Goal: Submit feedback/report problem: Provide input to the site owners about the experience or issues

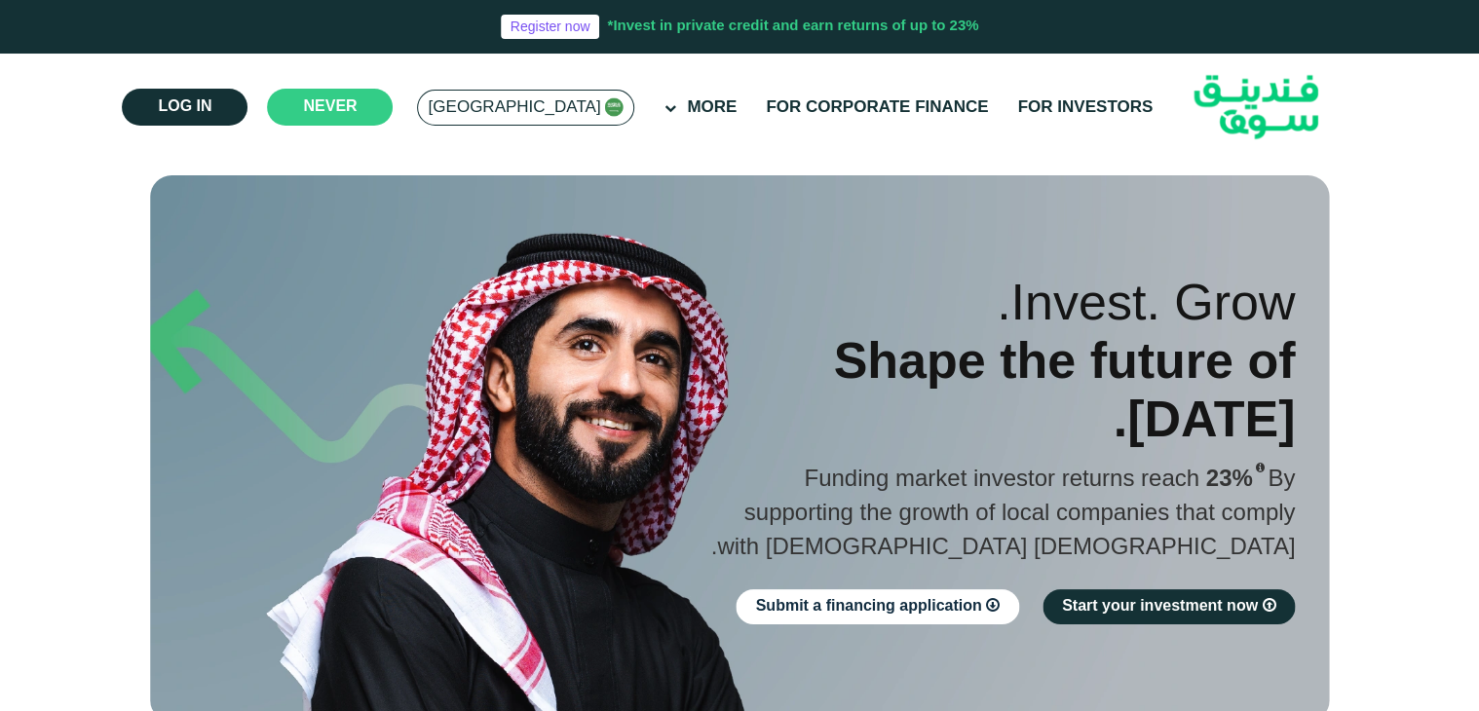
click at [519, 107] on font "[GEOGRAPHIC_DATA]" at bounding box center [514, 107] width 172 height 17
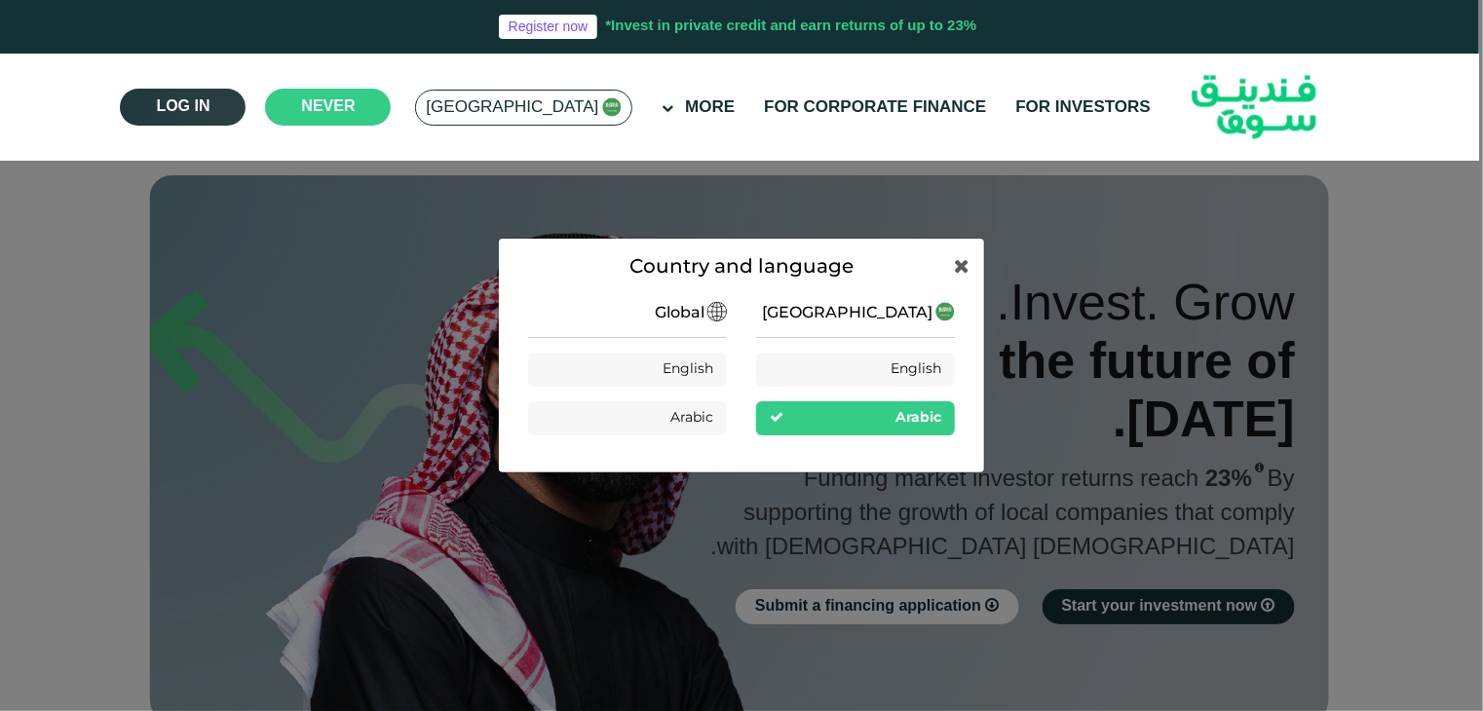
click at [209, 106] on font "Log in" at bounding box center [183, 106] width 54 height 15
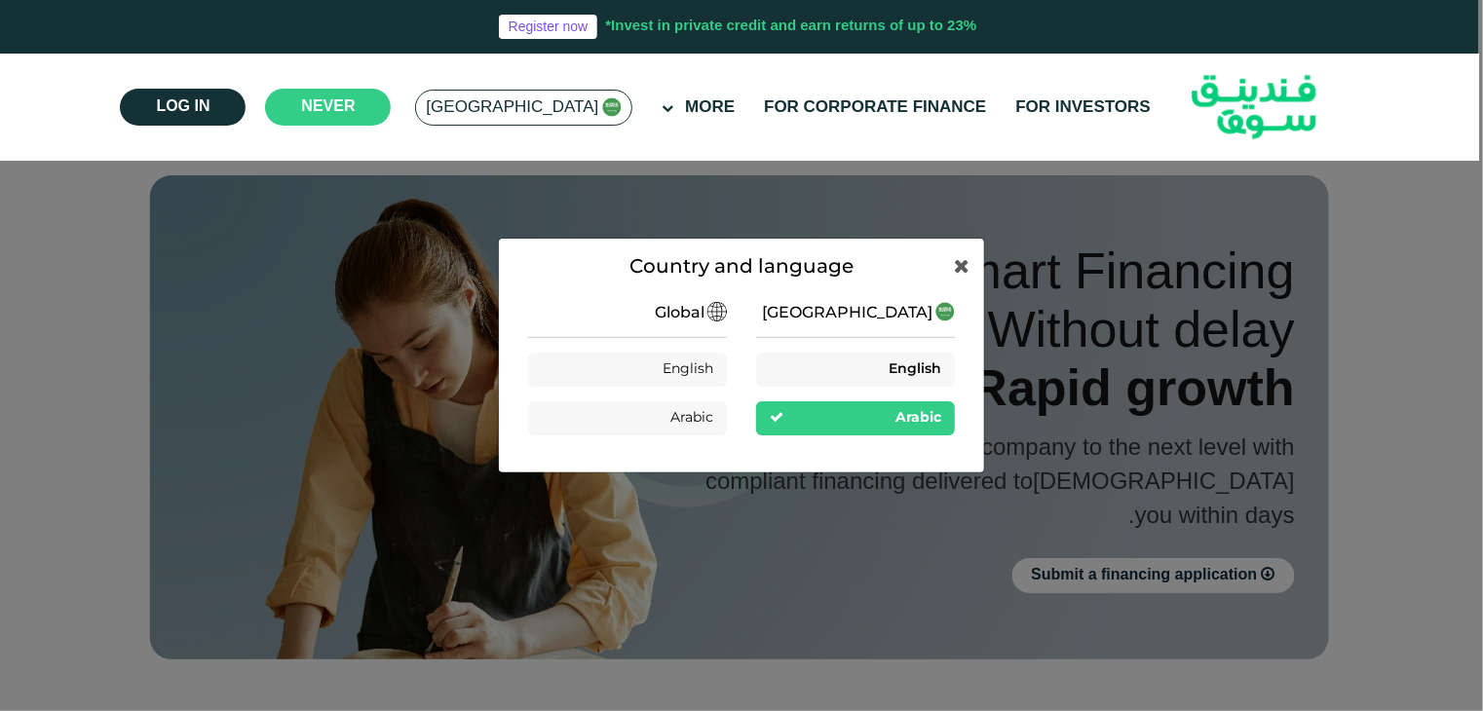
click at [923, 363] on font "English" at bounding box center [915, 369] width 53 height 14
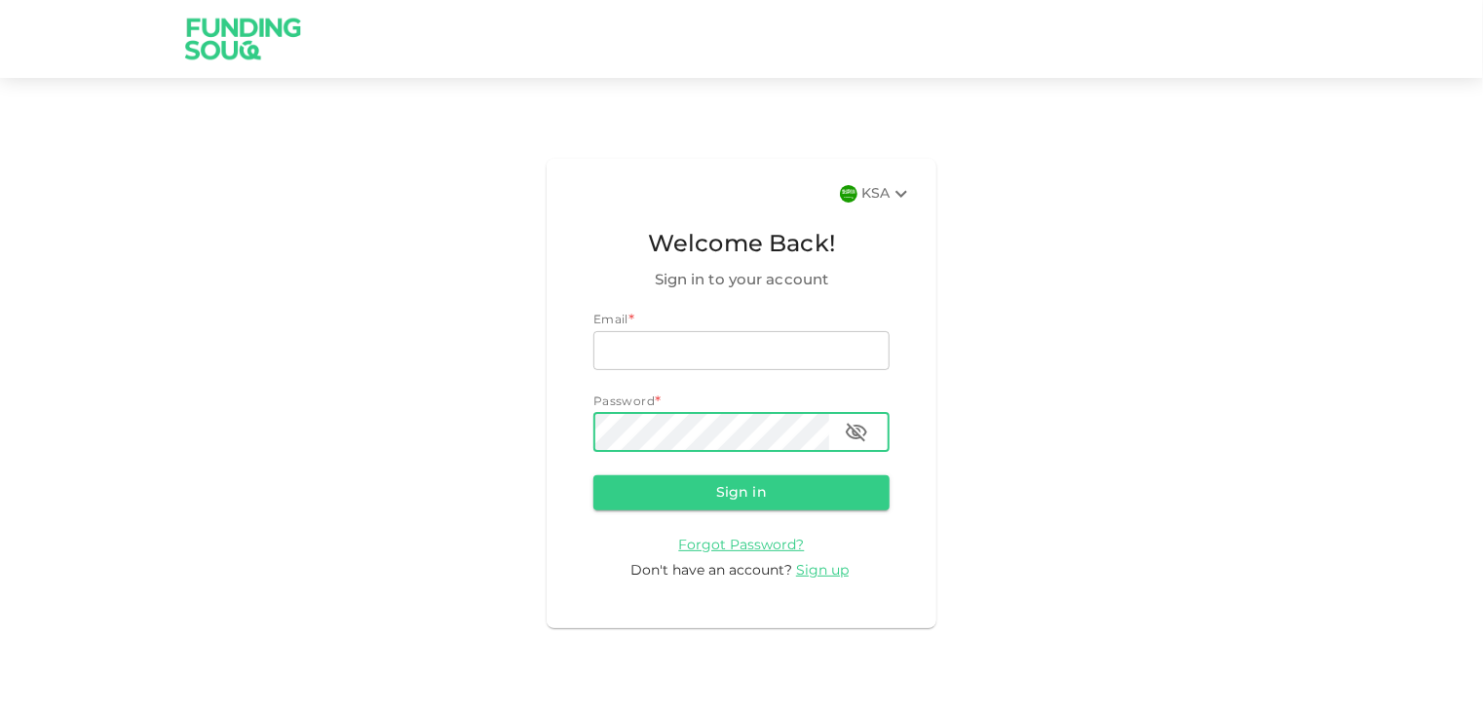
type input "hyderalih@gmail.com"
click at [857, 430] on icon "button" at bounding box center [856, 432] width 21 height 19
click at [721, 497] on button "Sign in" at bounding box center [741, 492] width 296 height 35
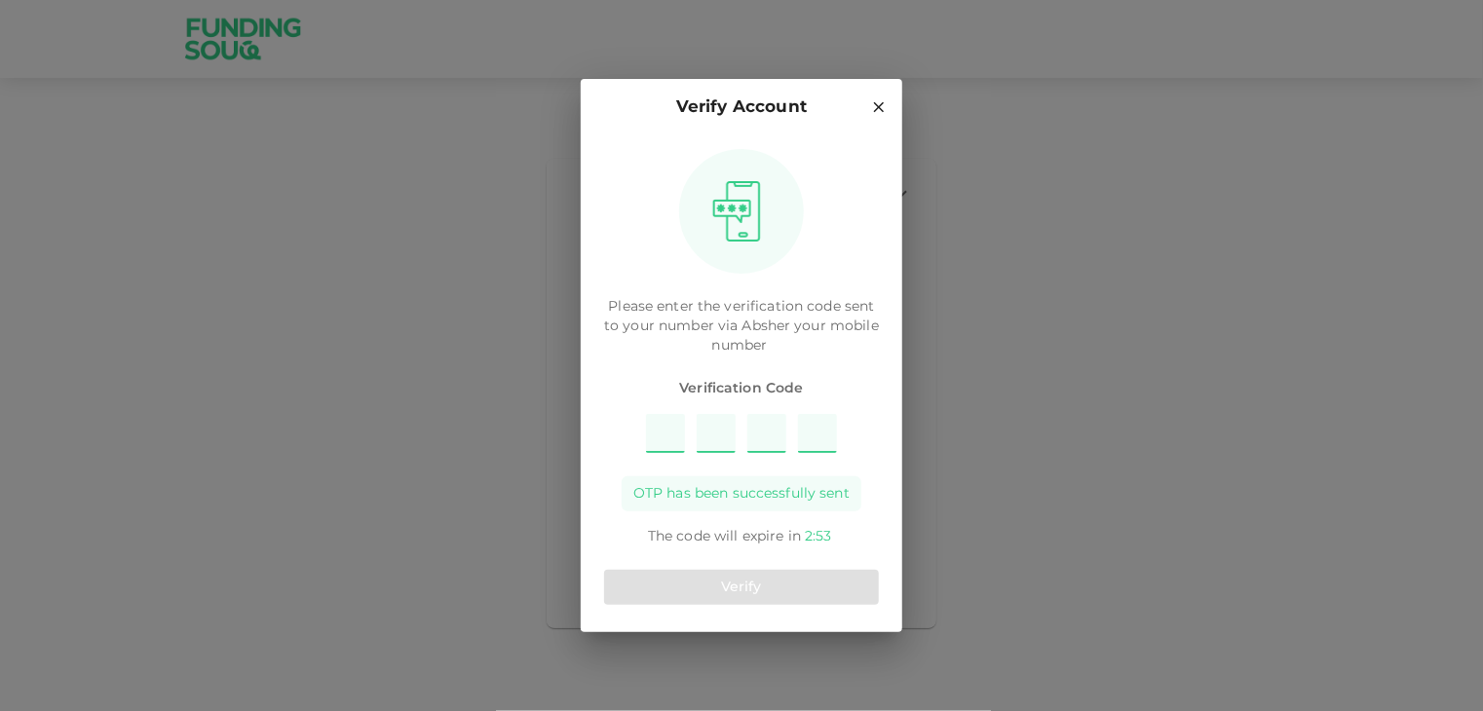
type input "2"
type input "1"
type input "9"
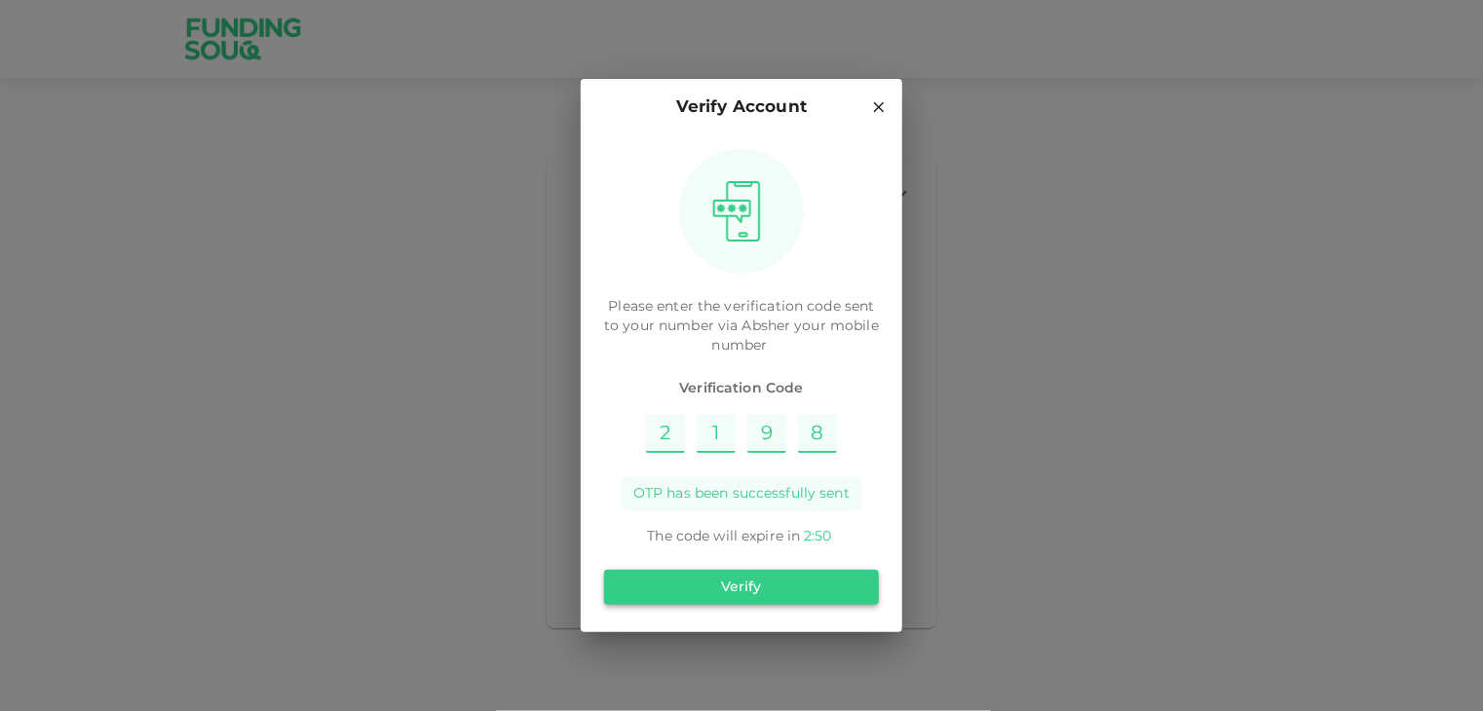
type input "8"
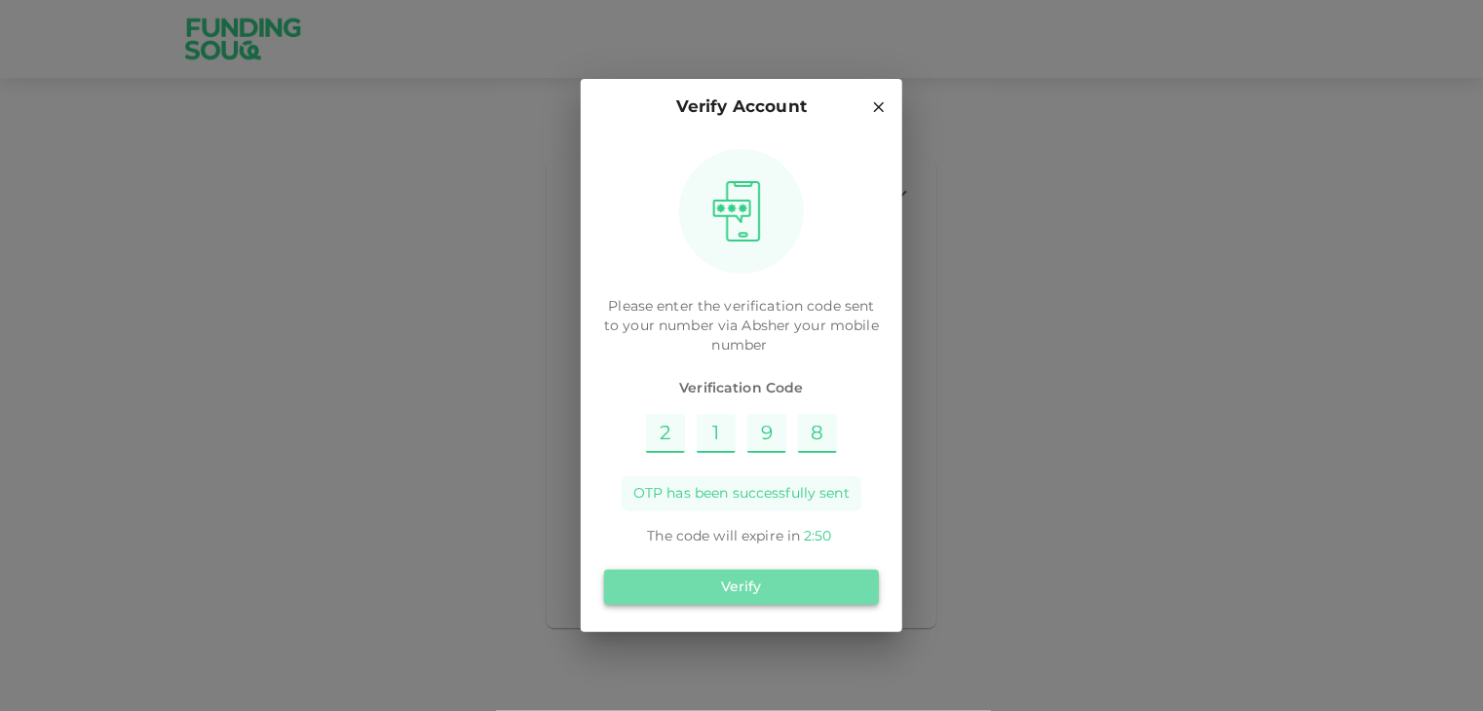
click at [718, 589] on button "Verify" at bounding box center [741, 587] width 275 height 35
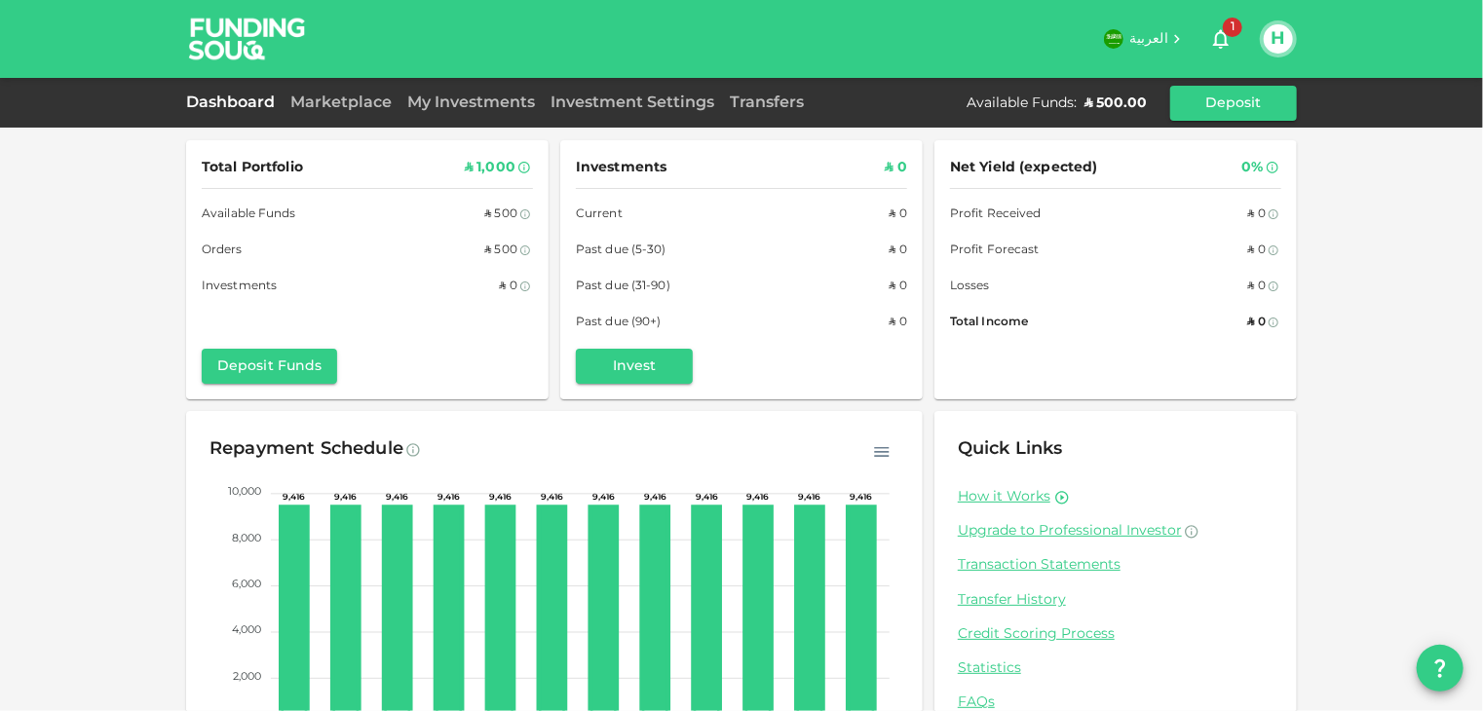
click at [1235, 30] on span "1" at bounding box center [1232, 27] width 19 height 19
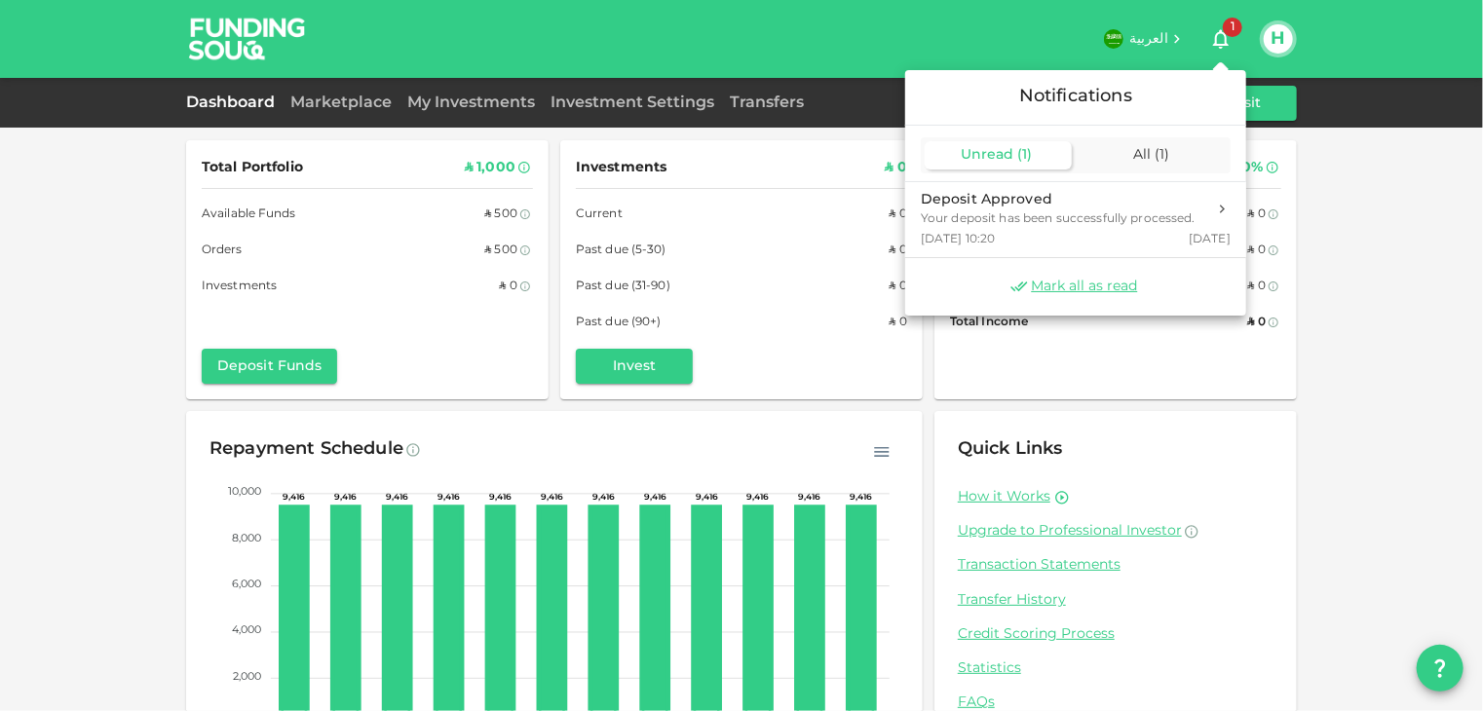
click at [1009, 151] on span "Unread" at bounding box center [987, 155] width 53 height 14
click at [713, 435] on div at bounding box center [741, 355] width 1483 height 711
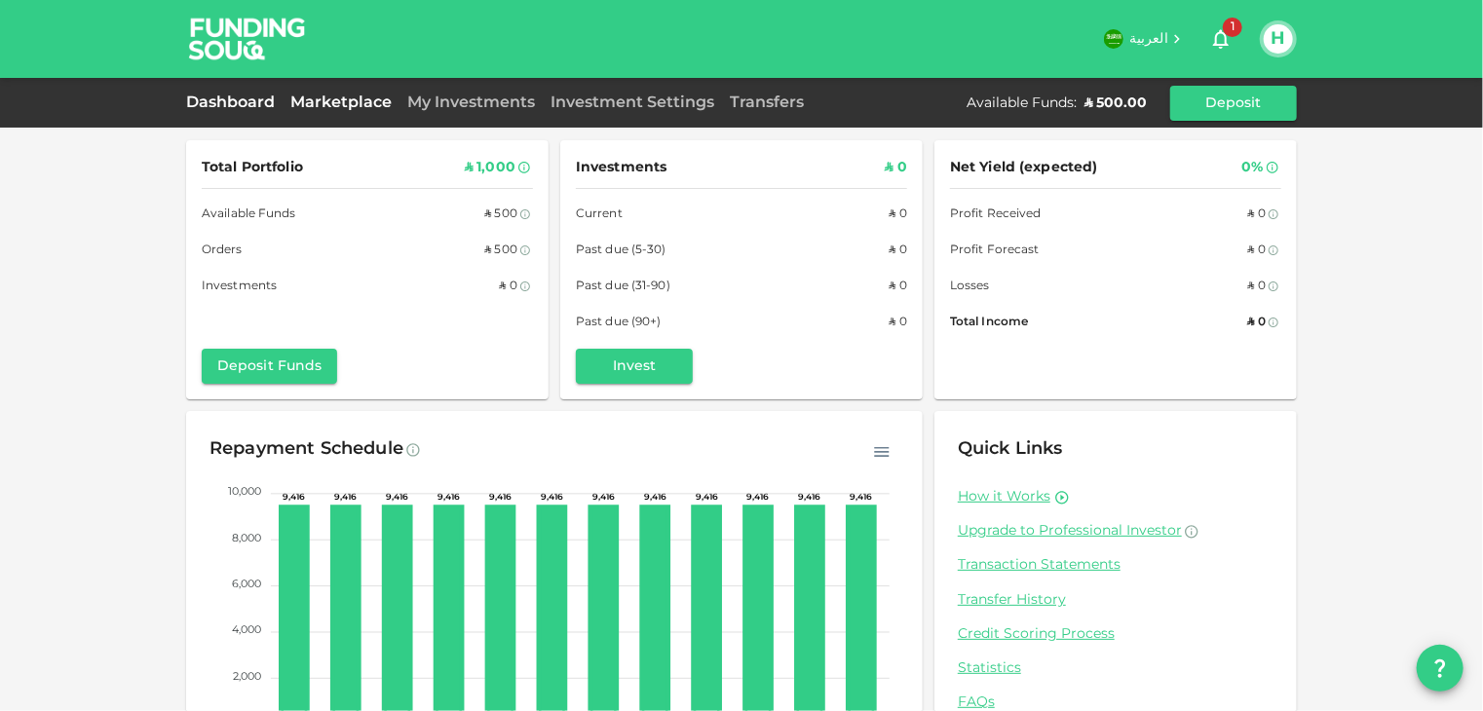
click at [325, 103] on link "Marketplace" at bounding box center [341, 102] width 117 height 15
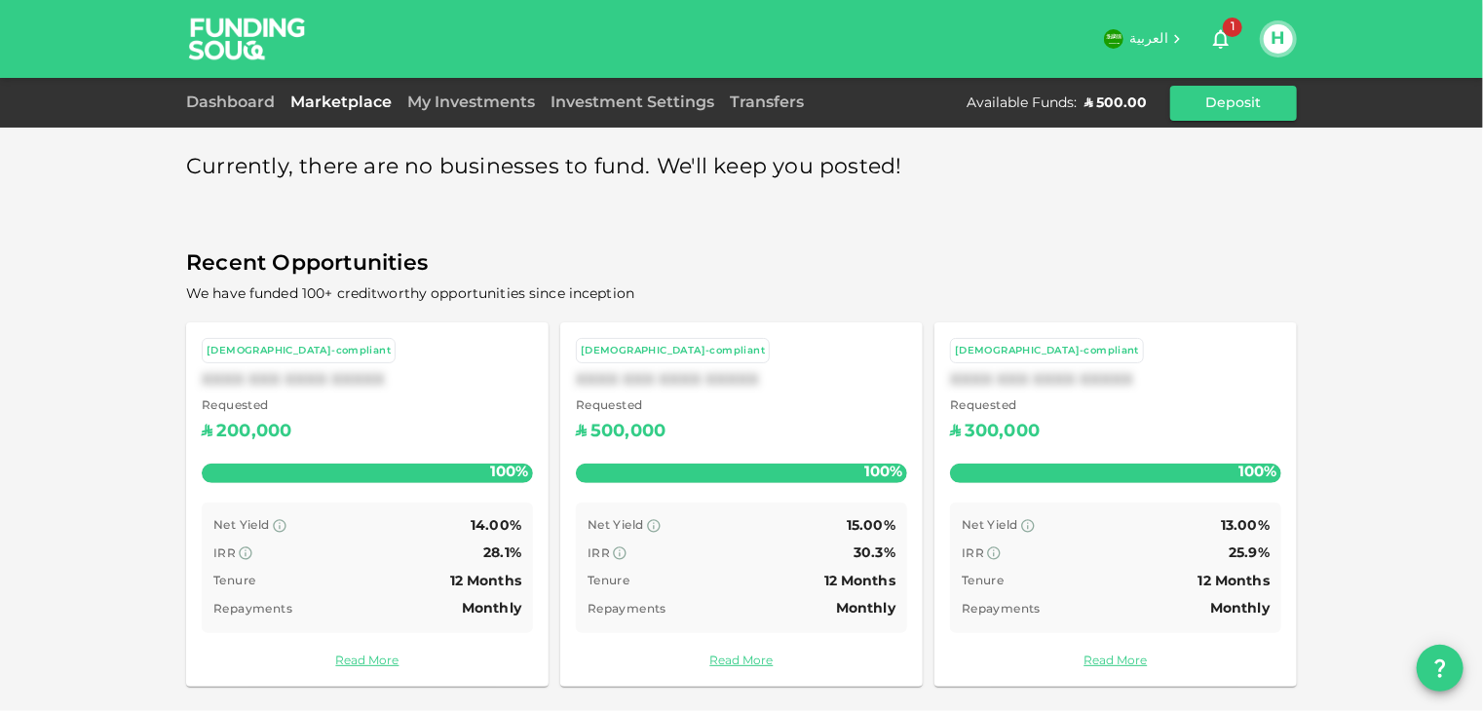
scroll to position [8, 0]
click at [250, 96] on link "Dashboard" at bounding box center [234, 102] width 96 height 15
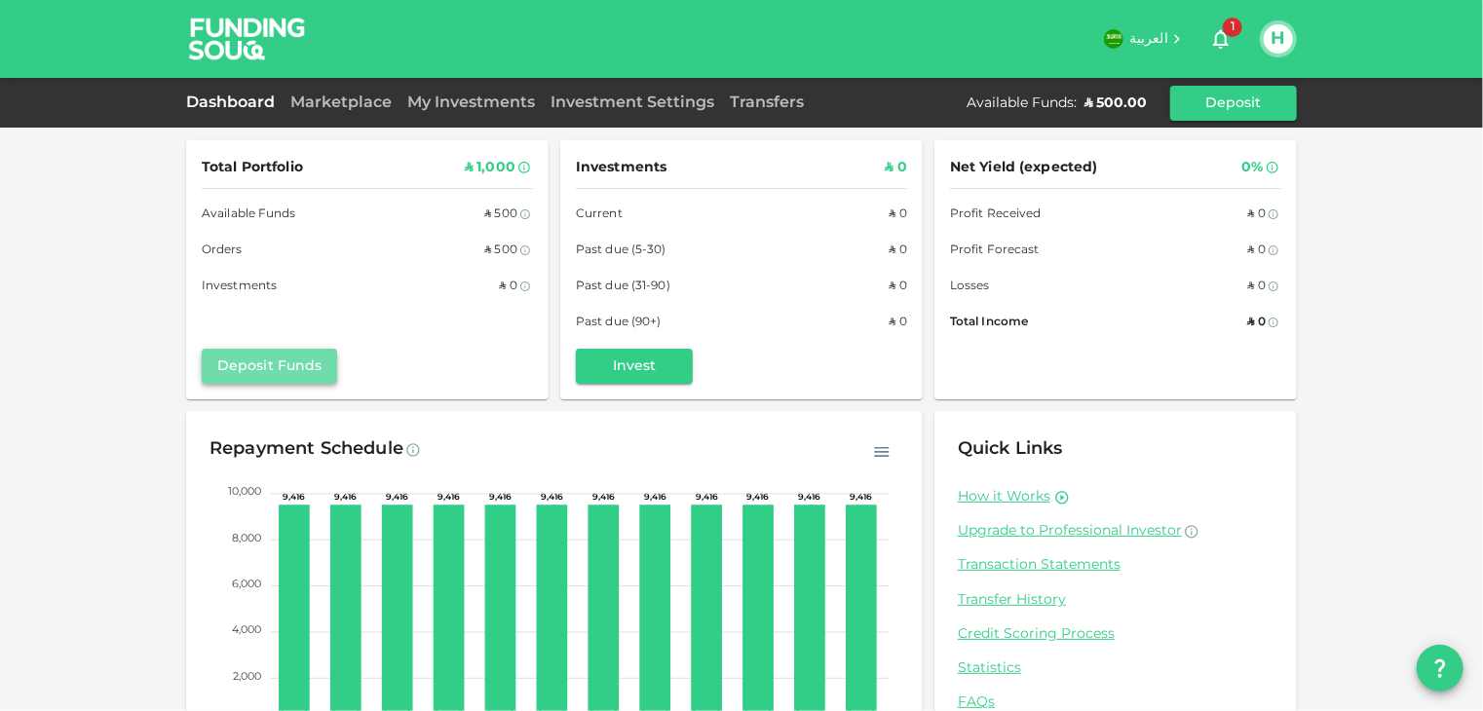
click at [271, 366] on button "Deposit Funds" at bounding box center [269, 366] width 135 height 35
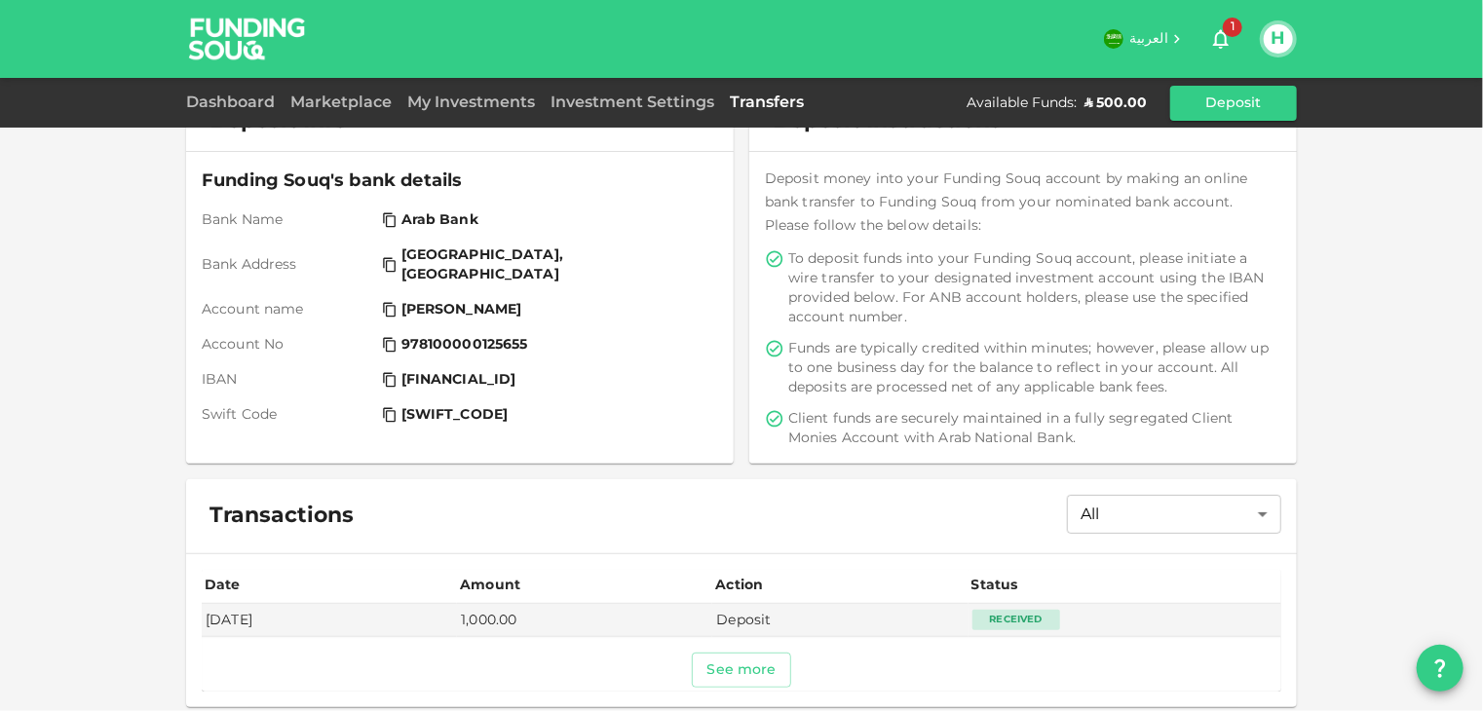
scroll to position [132, 0]
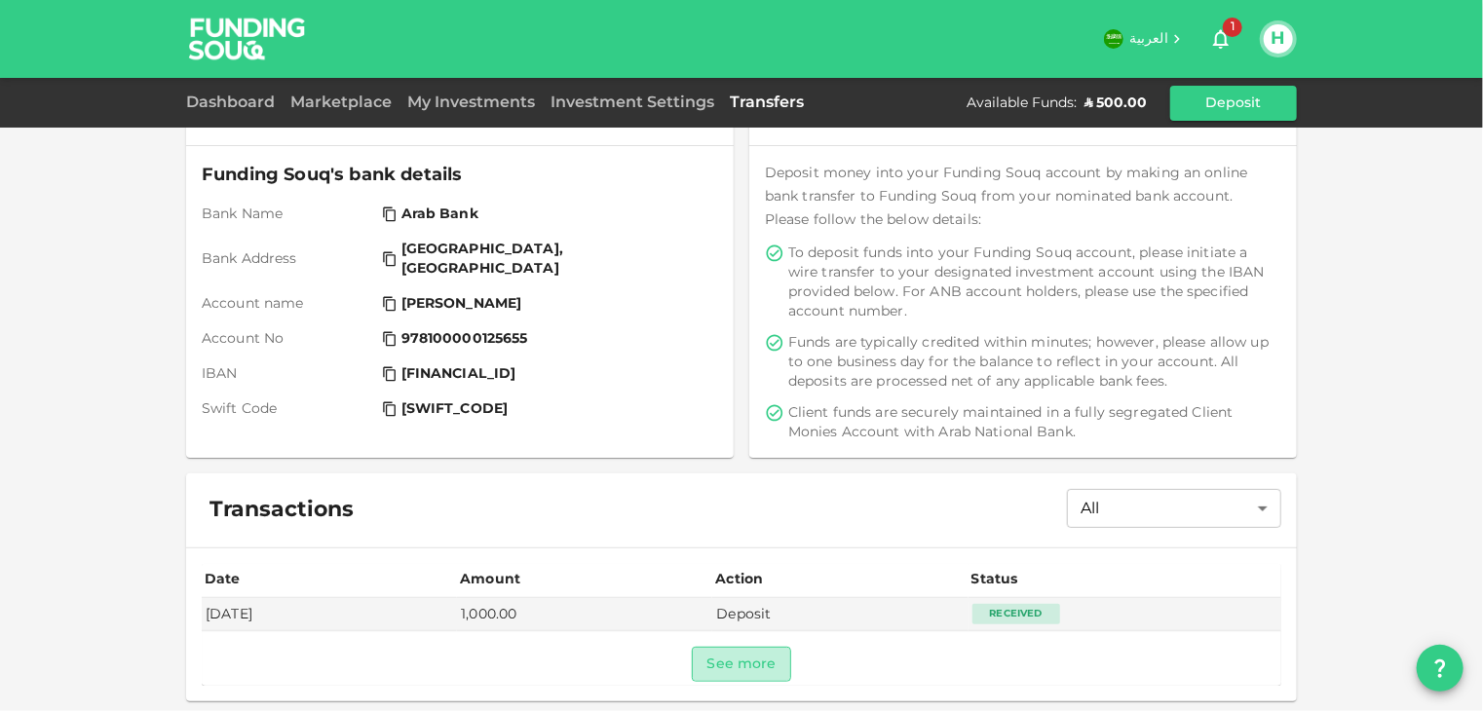
click at [744, 664] on button "See more" at bounding box center [742, 664] width 100 height 35
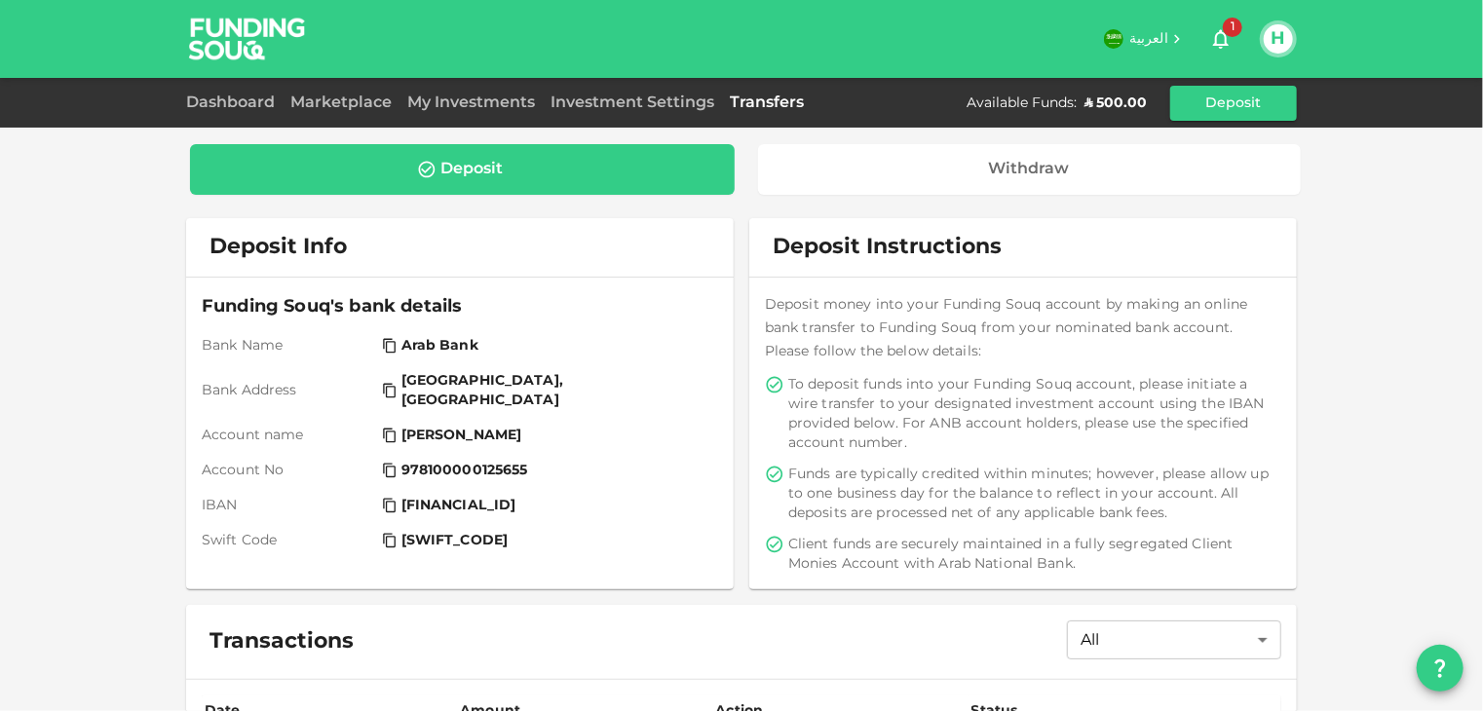
click at [453, 109] on div "My Investments" at bounding box center [470, 103] width 143 height 23
click at [460, 100] on link "My Investments" at bounding box center [470, 102] width 143 height 15
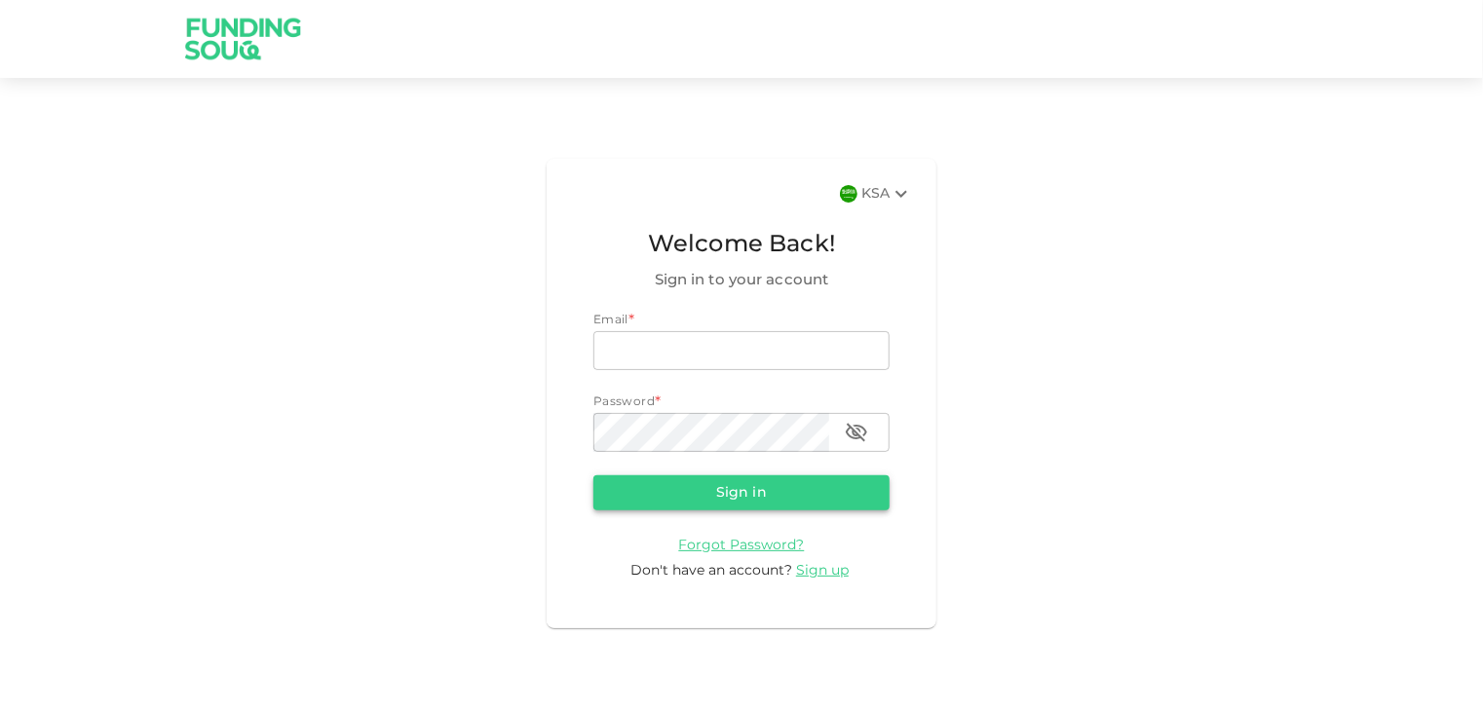
type input "[EMAIL_ADDRESS][DOMAIN_NAME]"
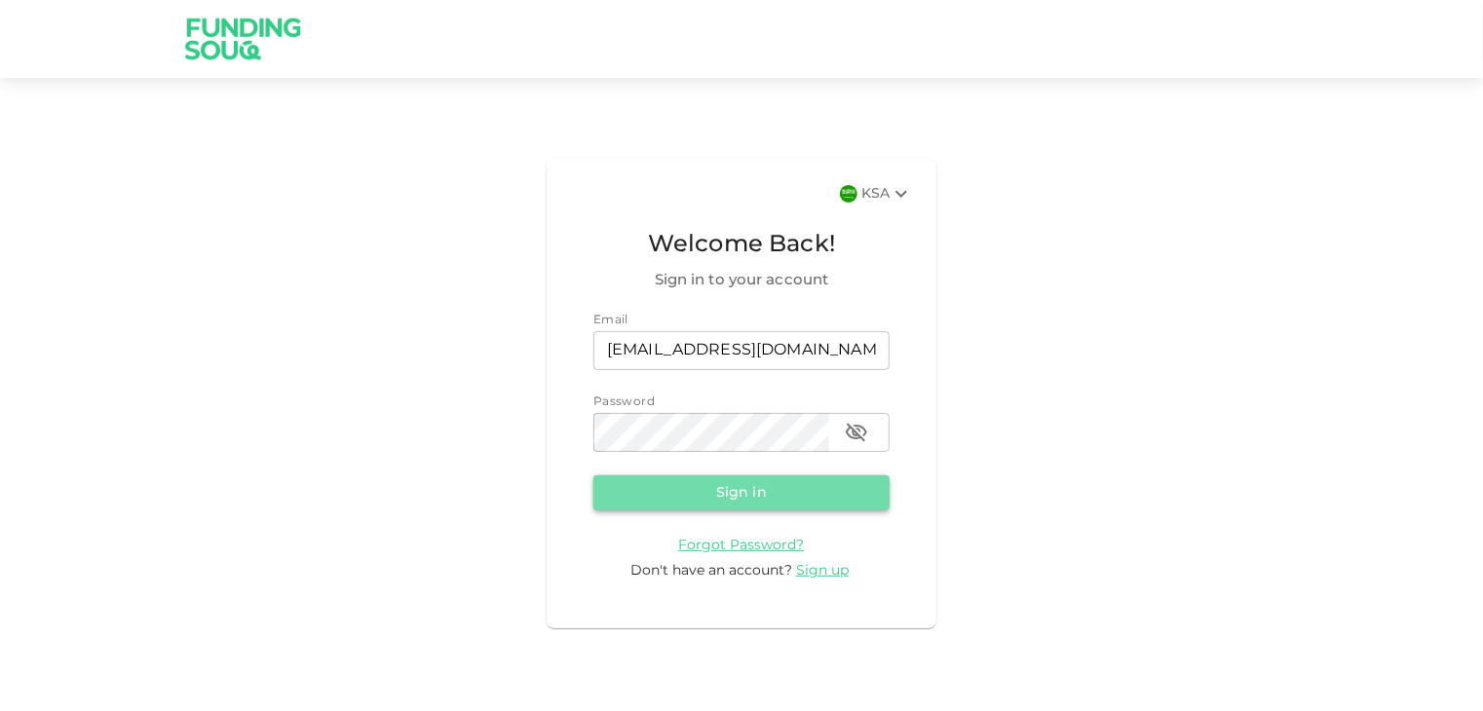
click at [797, 497] on button "Sign in" at bounding box center [741, 492] width 296 height 35
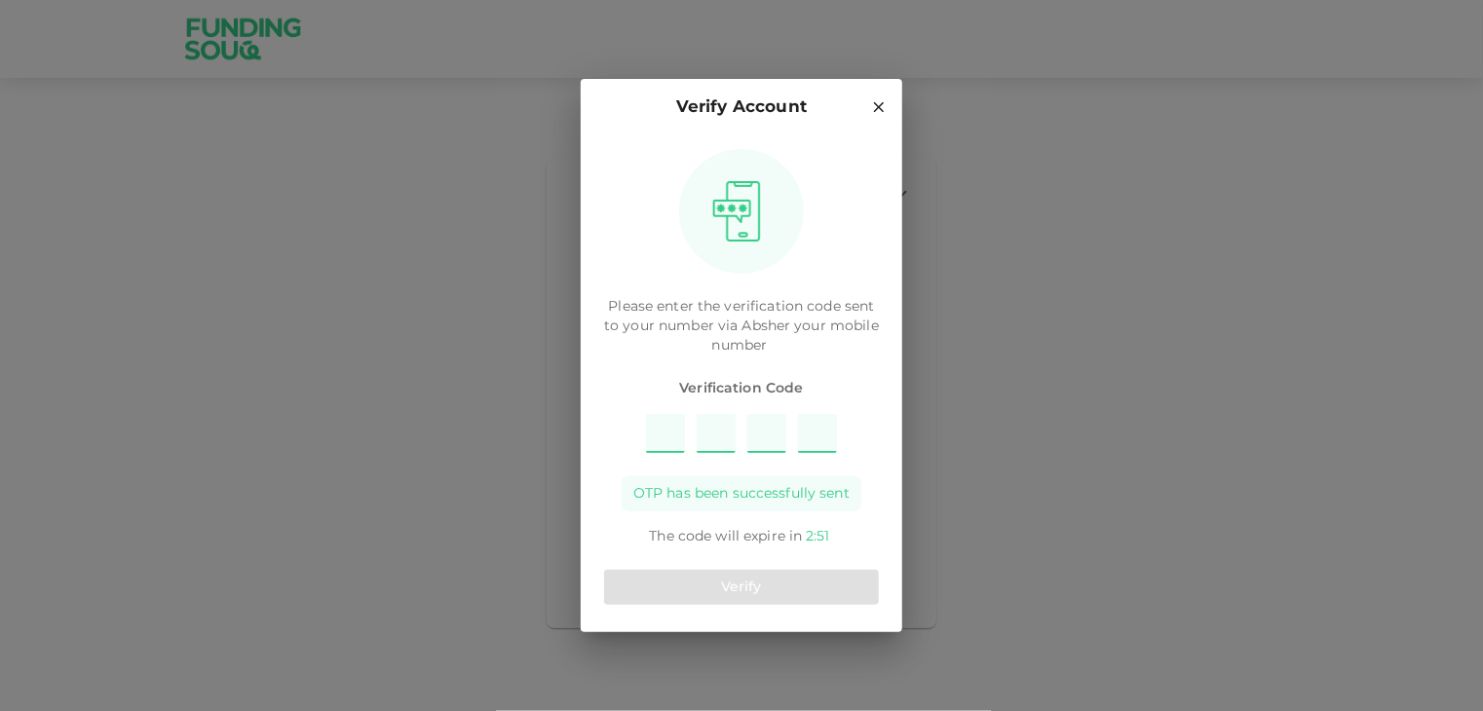
type input "1"
type input "8"
type input "9"
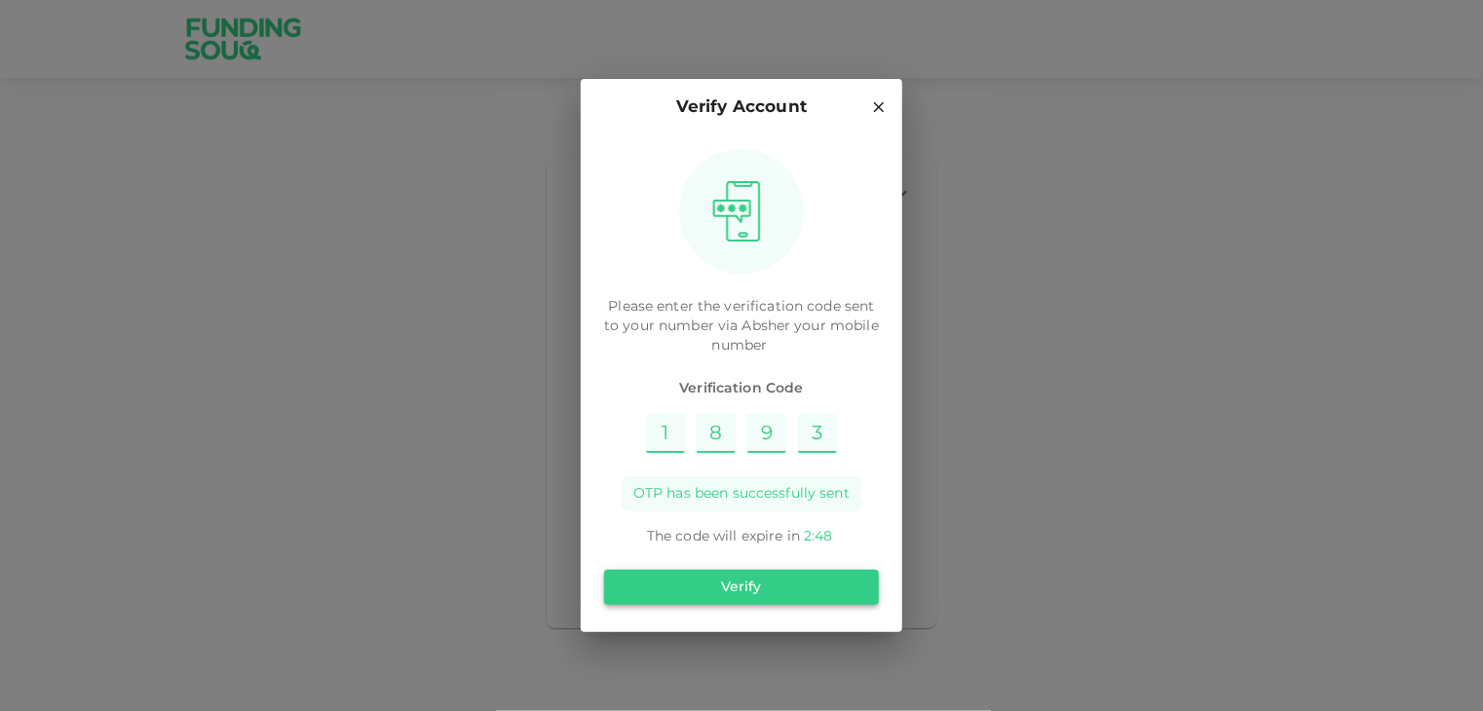
type input "3"
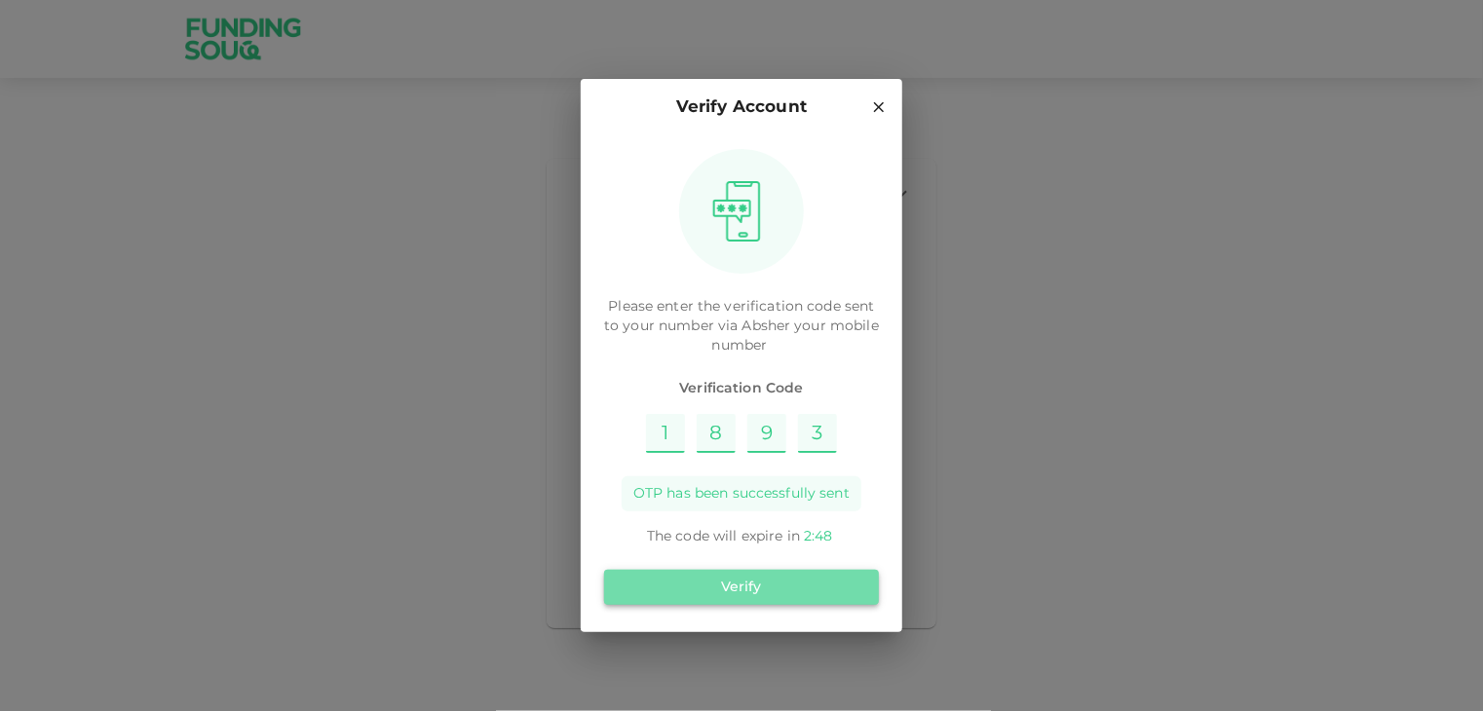
click at [724, 592] on button "Verify" at bounding box center [741, 587] width 275 height 35
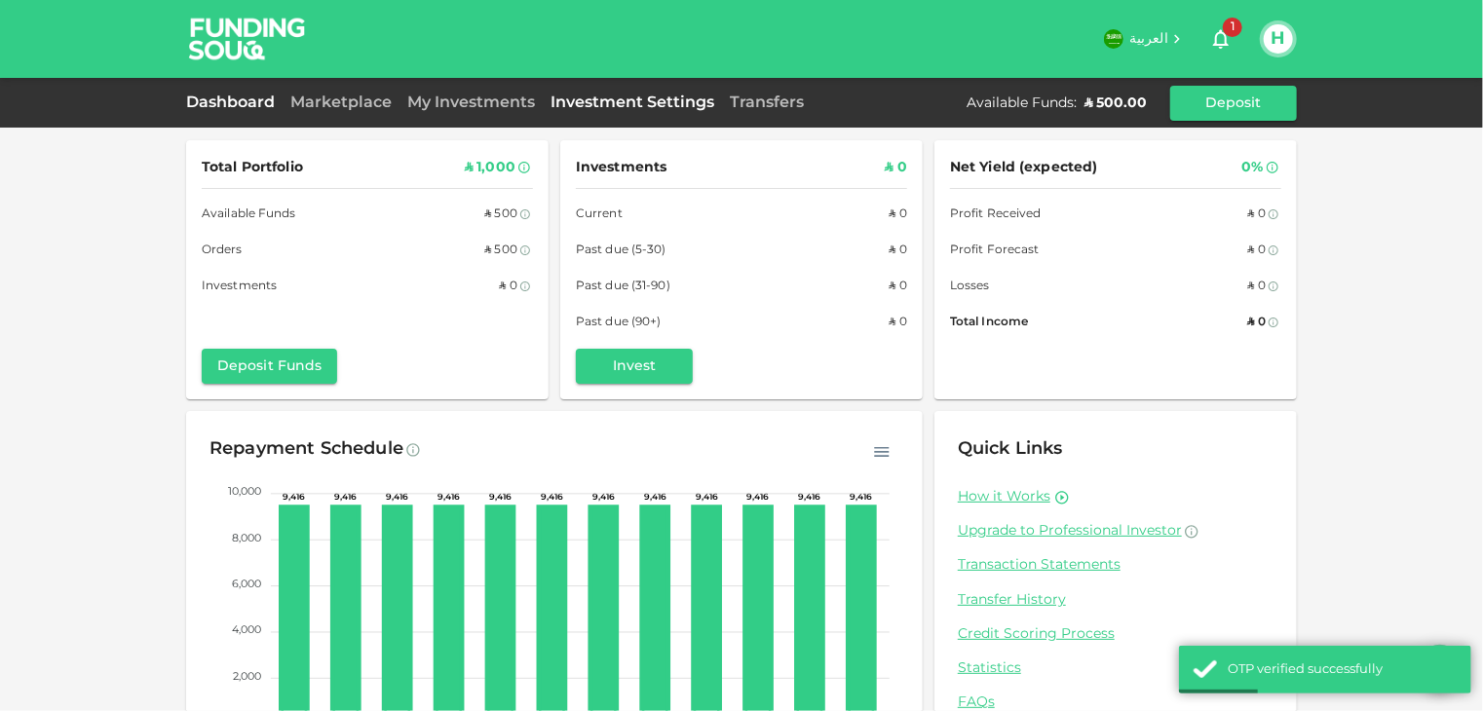
click at [630, 103] on link "Investment Settings" at bounding box center [632, 102] width 179 height 15
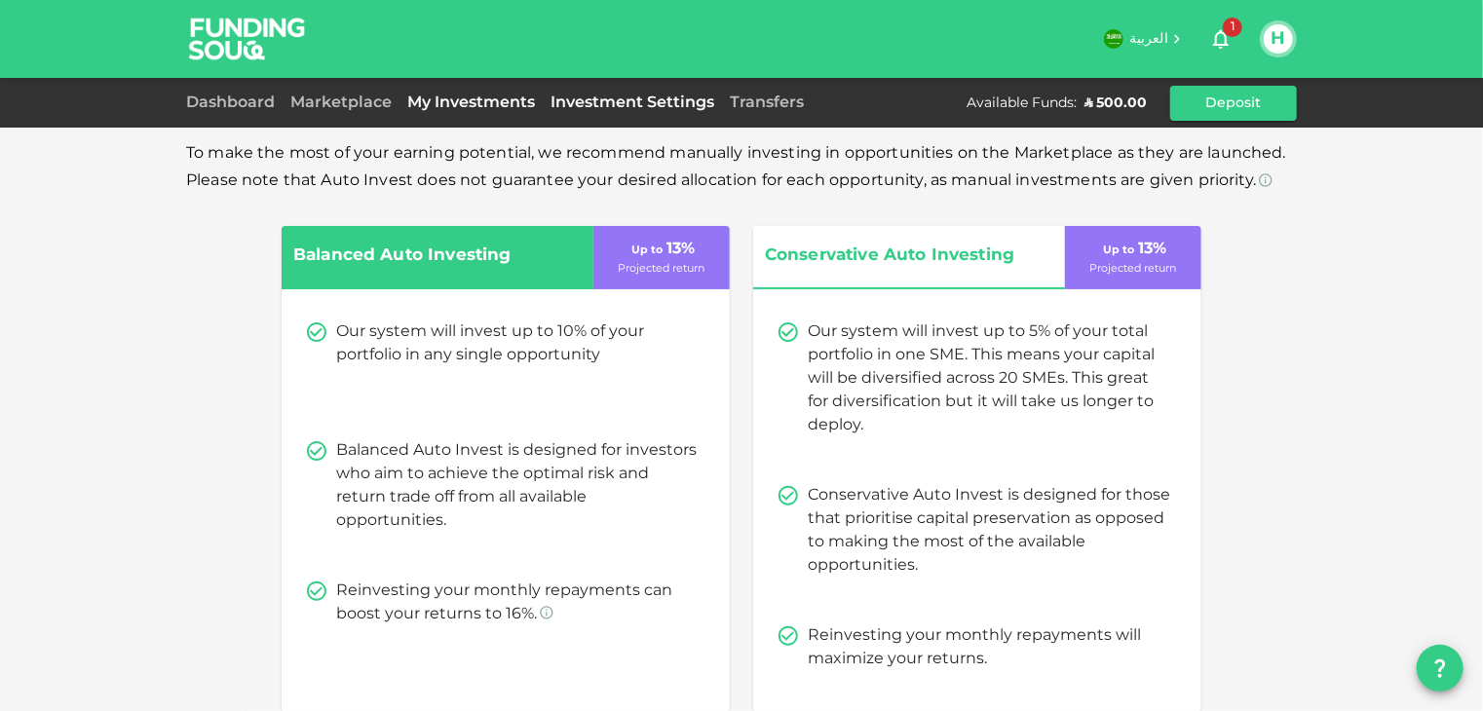
click at [448, 101] on link "My Investments" at bounding box center [470, 102] width 143 height 15
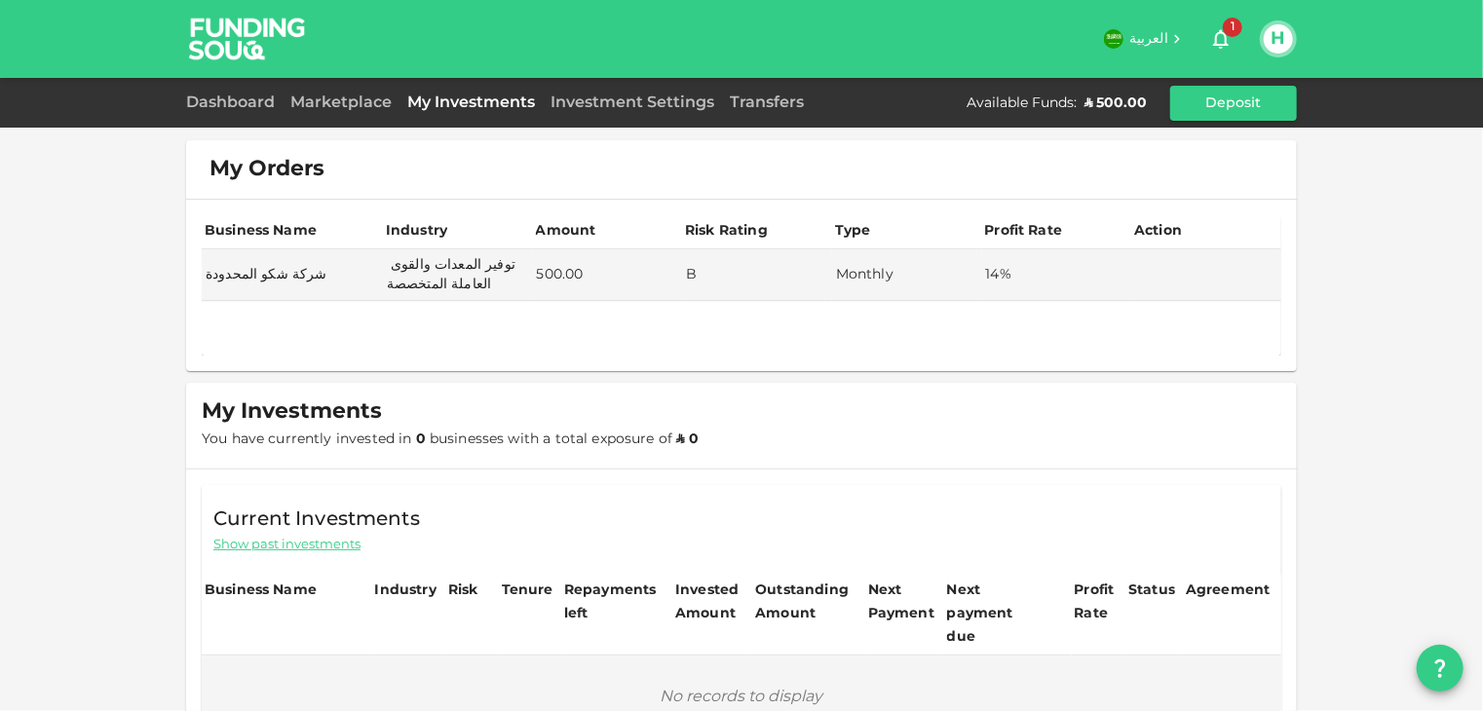
click at [1452, 665] on button "question" at bounding box center [1440, 668] width 47 height 47
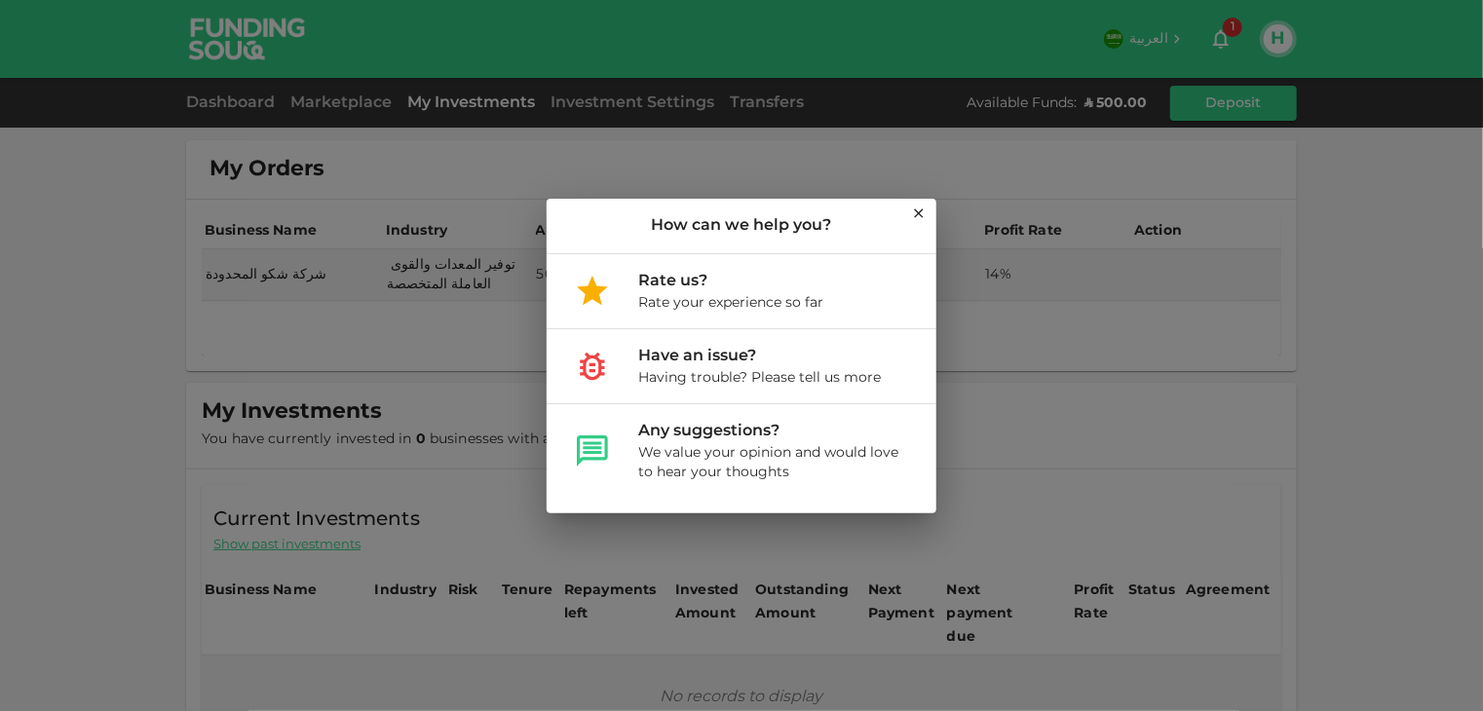
click at [921, 210] on icon at bounding box center [919, 214] width 16 height 16
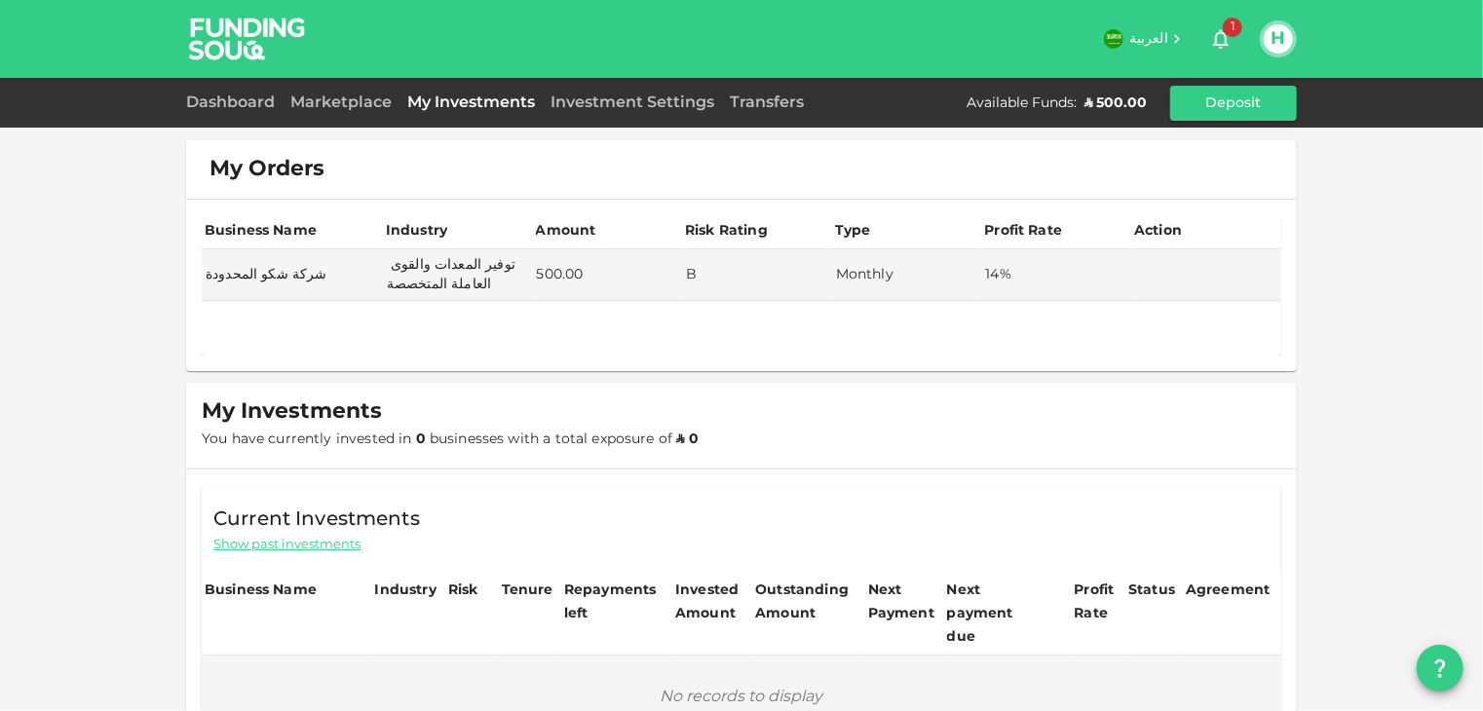
click at [1443, 660] on icon "question" at bounding box center [1439, 668] width 23 height 23
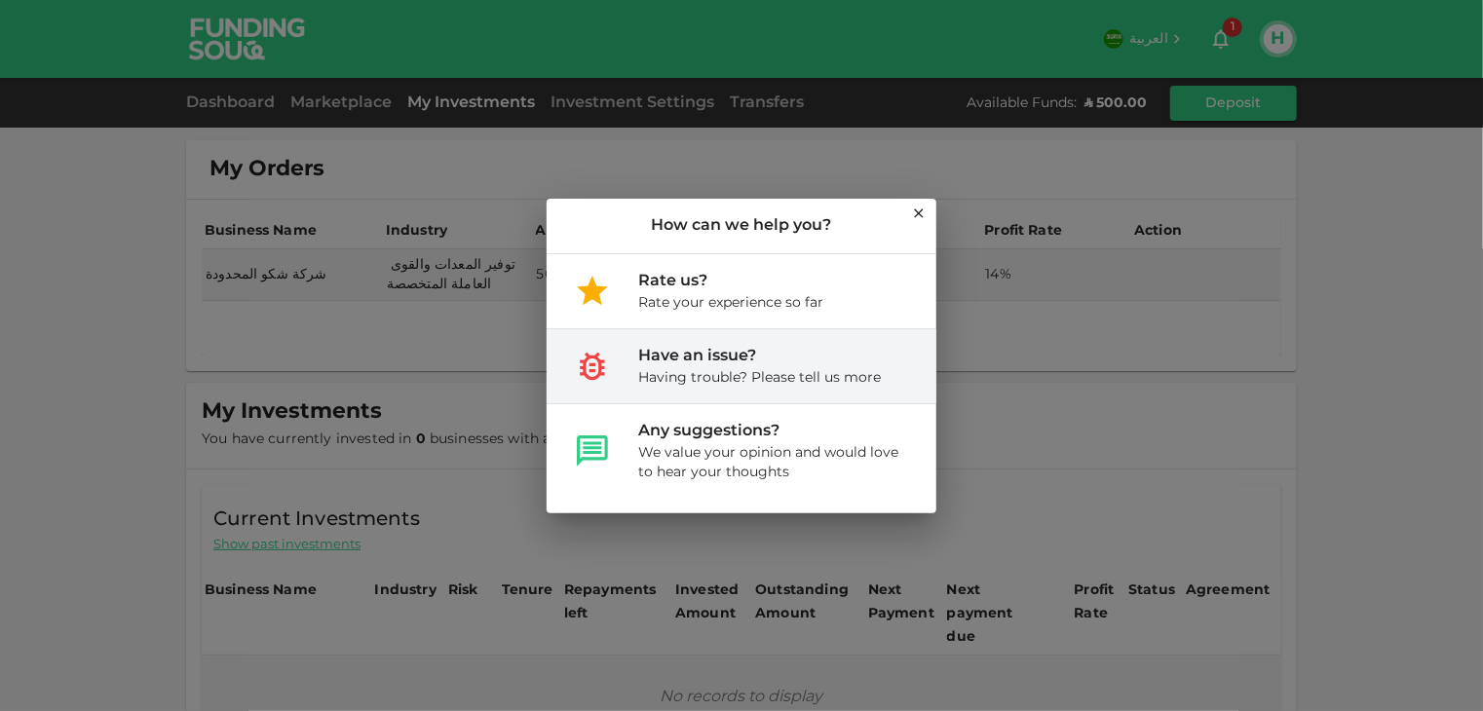
click at [747, 389] on div "Have an issue? Having trouble? Please tell us more" at bounding box center [742, 366] width 390 height 74
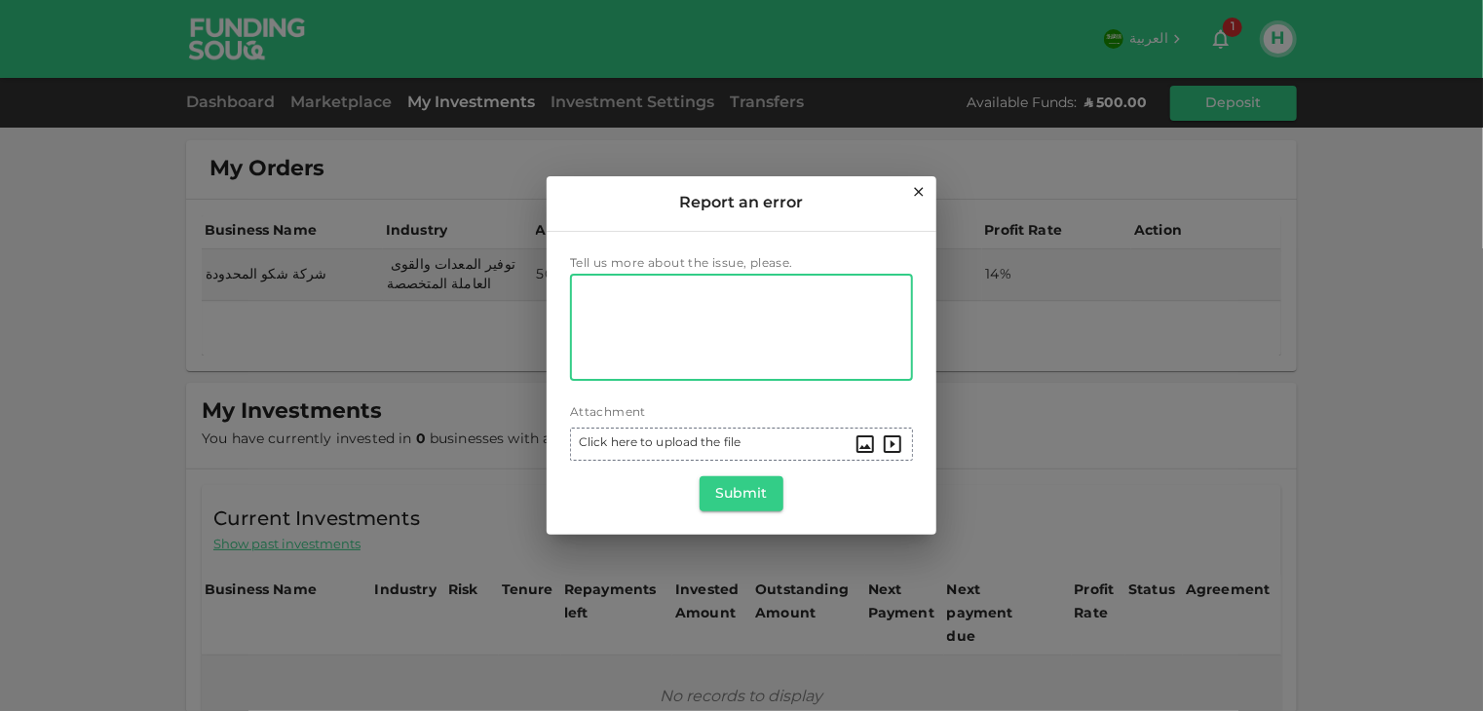
click at [732, 324] on textarea "Tell us more about the issue, please." at bounding box center [742, 328] width 316 height 90
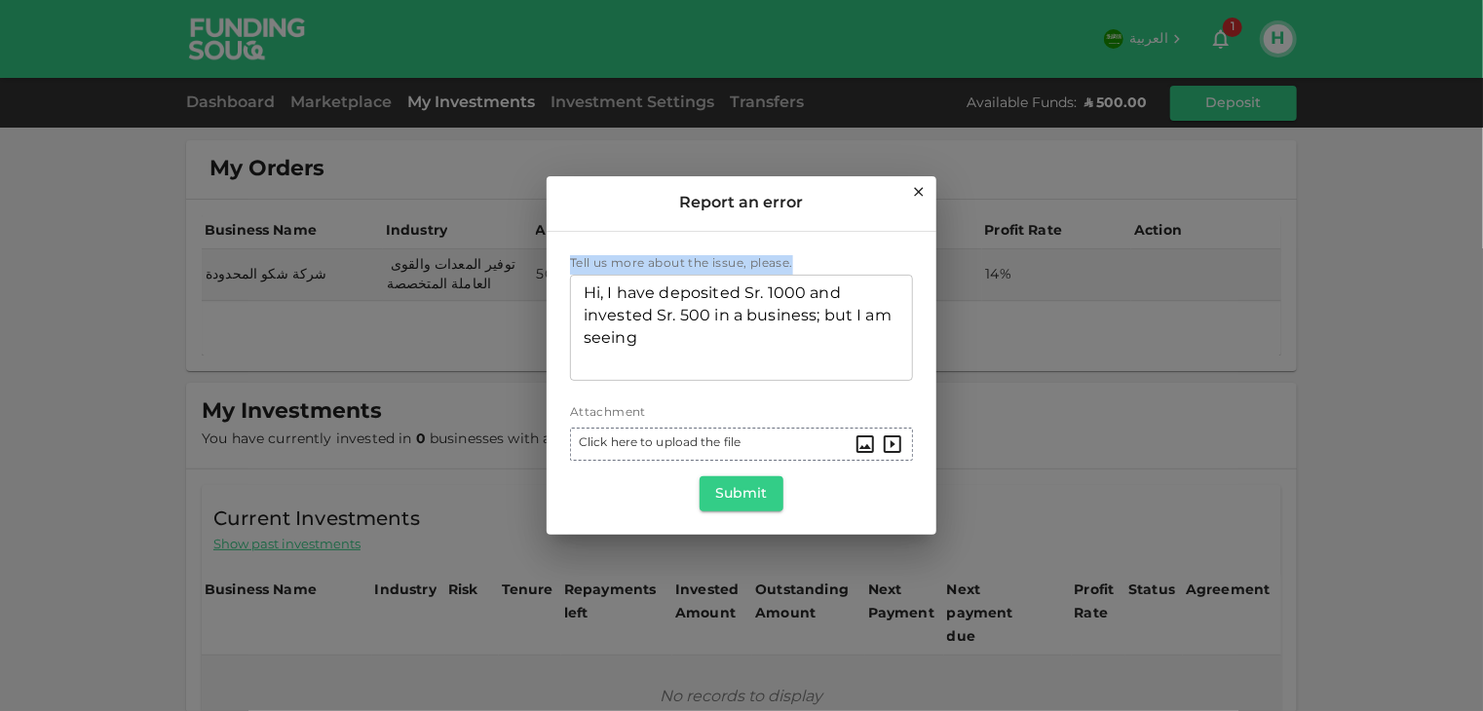
drag, startPoint x: 820, startPoint y: 193, endPoint x: 890, endPoint y: 240, distance: 83.5
click at [890, 240] on div "Report an error Tell us more about the issue, please. Tell us more about the is…" at bounding box center [742, 355] width 390 height 359
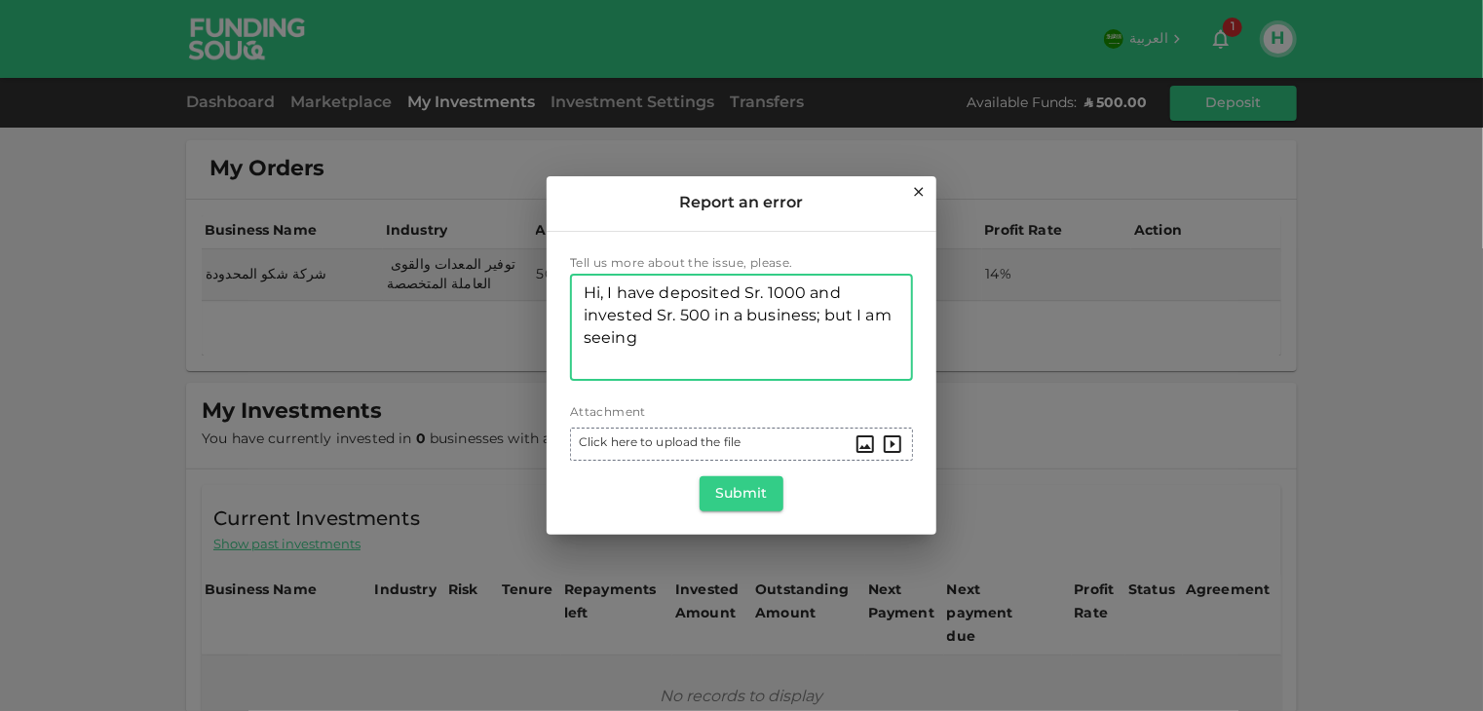
click at [745, 337] on textarea "Hi, I have deposited Sr. 1000 and invested Sr. 500 in a business; but I am seei…" at bounding box center [742, 328] width 316 height 90
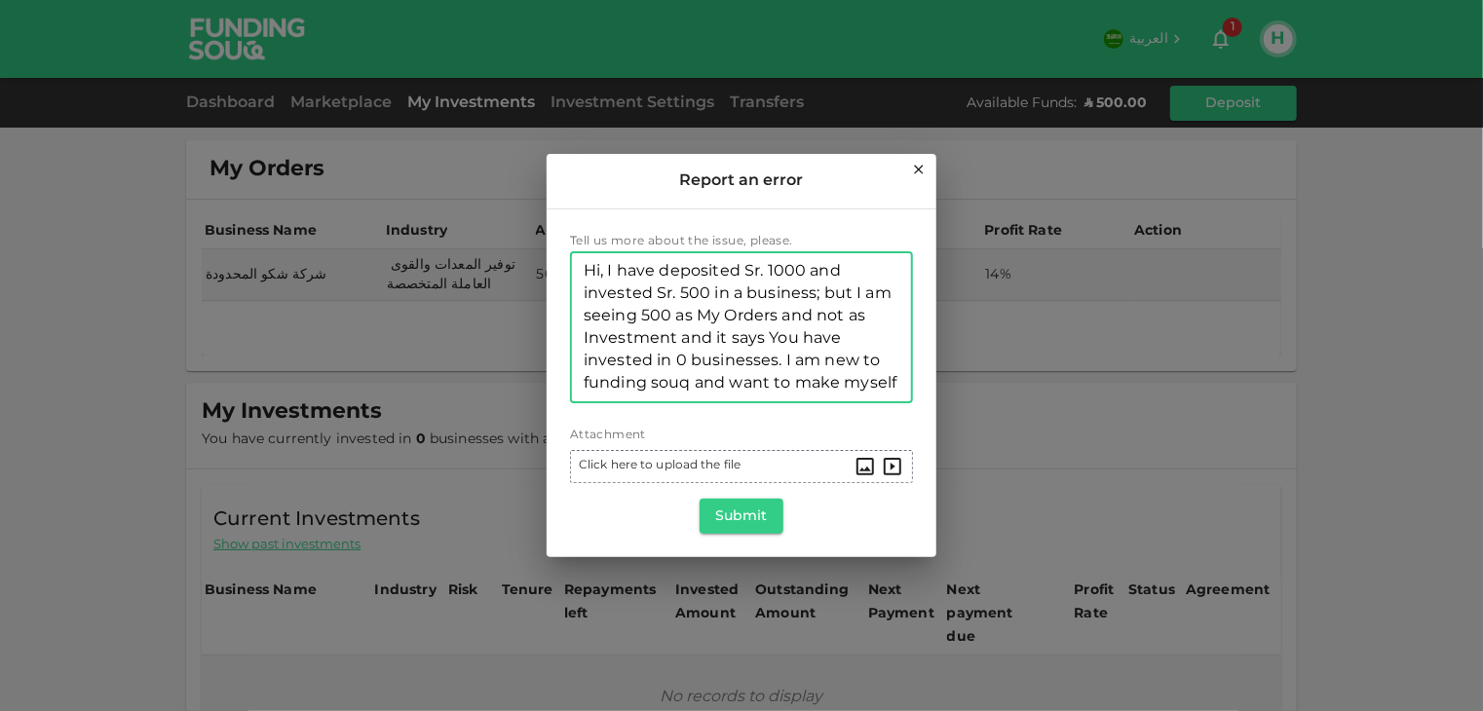
scroll to position [17, 0]
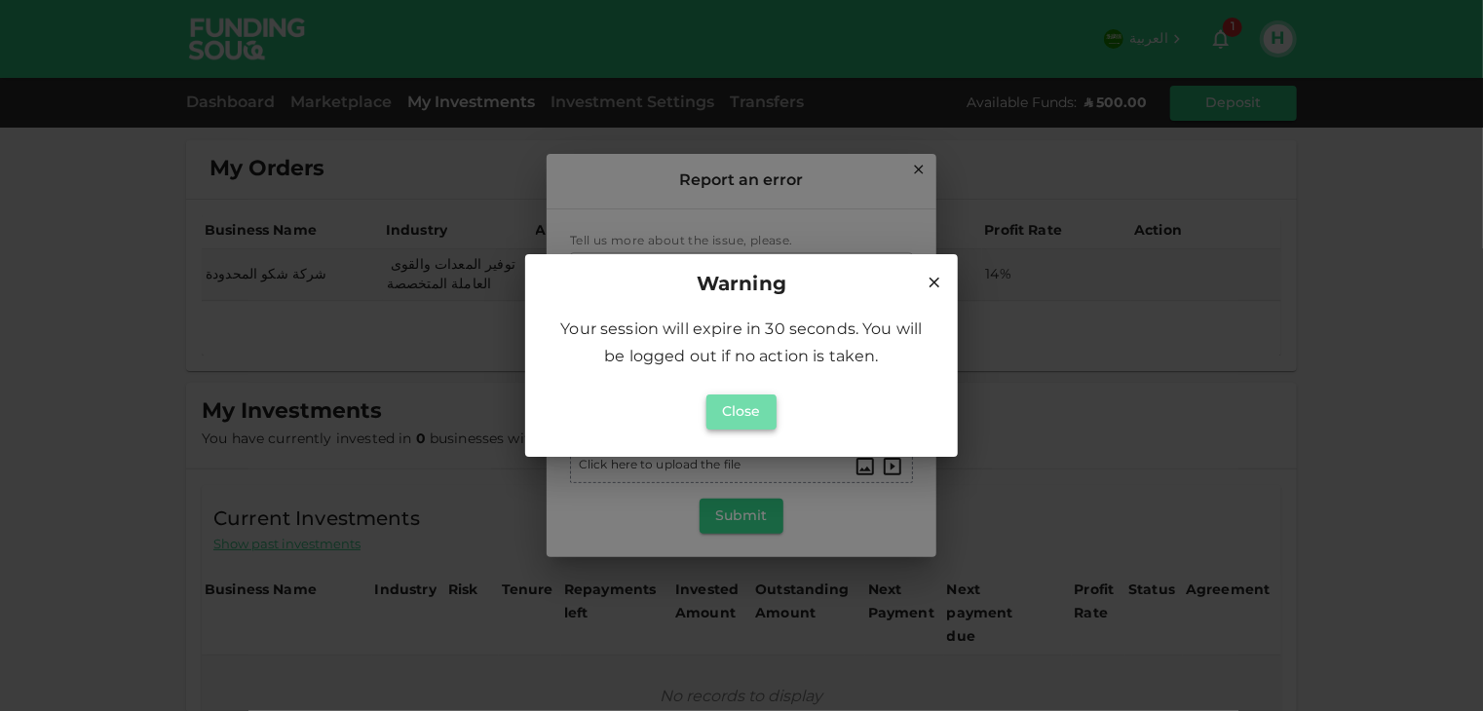
click at [739, 407] on button "Close" at bounding box center [741, 412] width 70 height 35
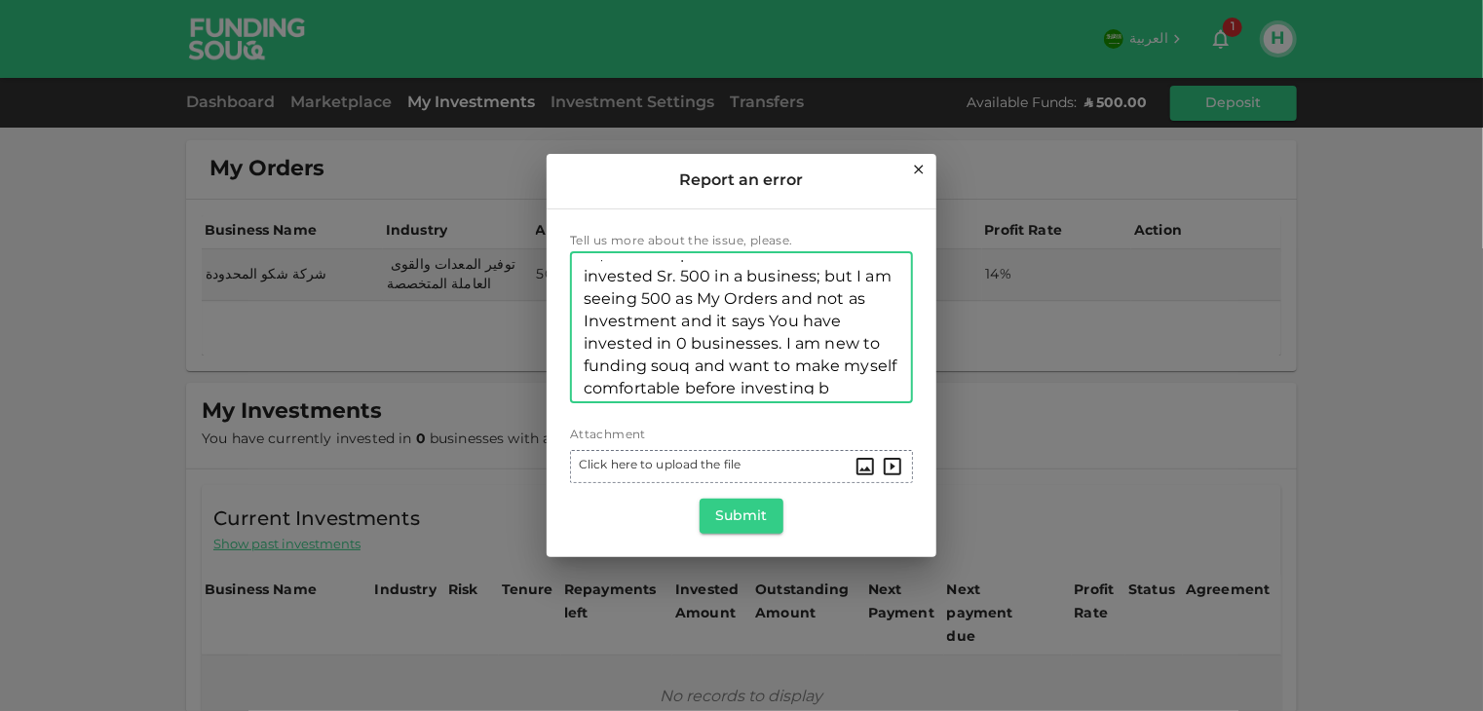
scroll to position [39, 0]
type textarea "Hi, I have deposited Sr. 1000 and invested Sr. 500 in a business; but I am seei…"
click at [752, 517] on button "Submit" at bounding box center [742, 516] width 84 height 35
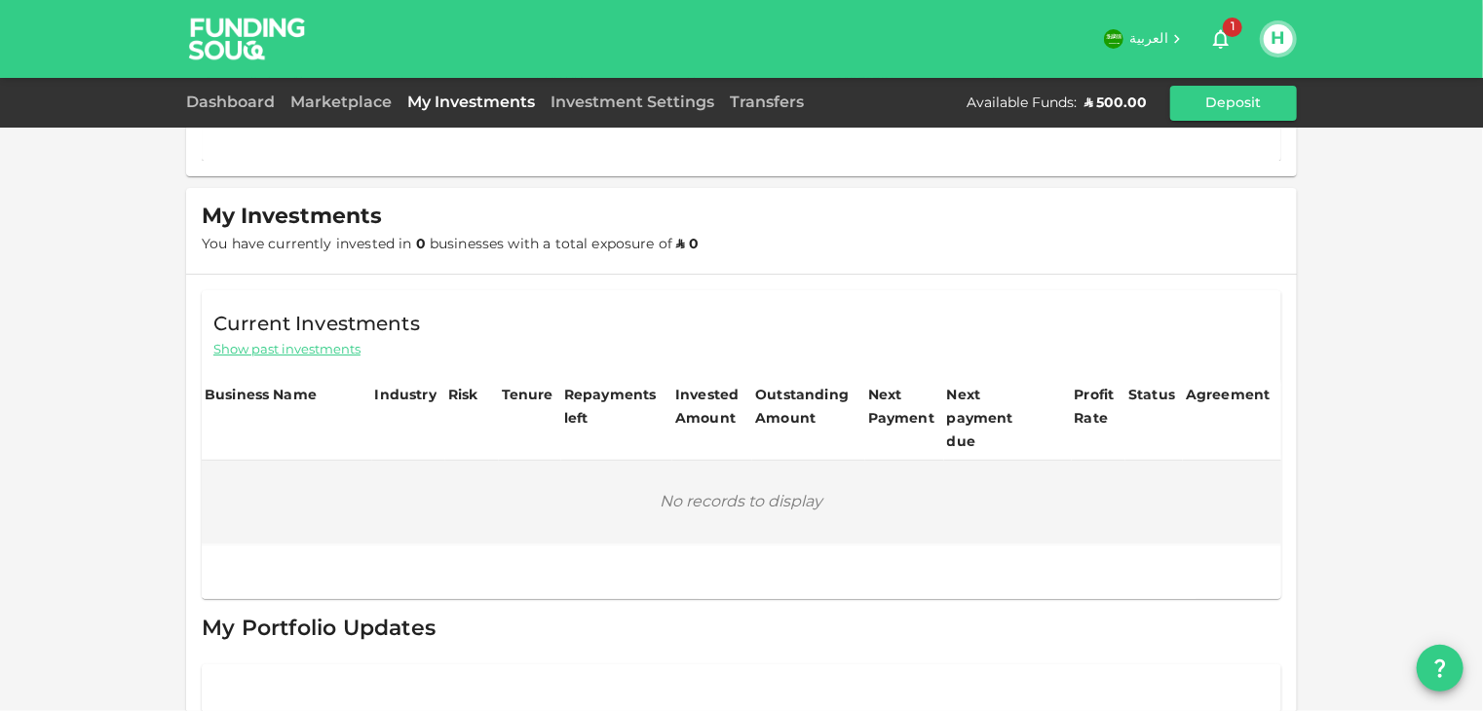
scroll to position [0, 0]
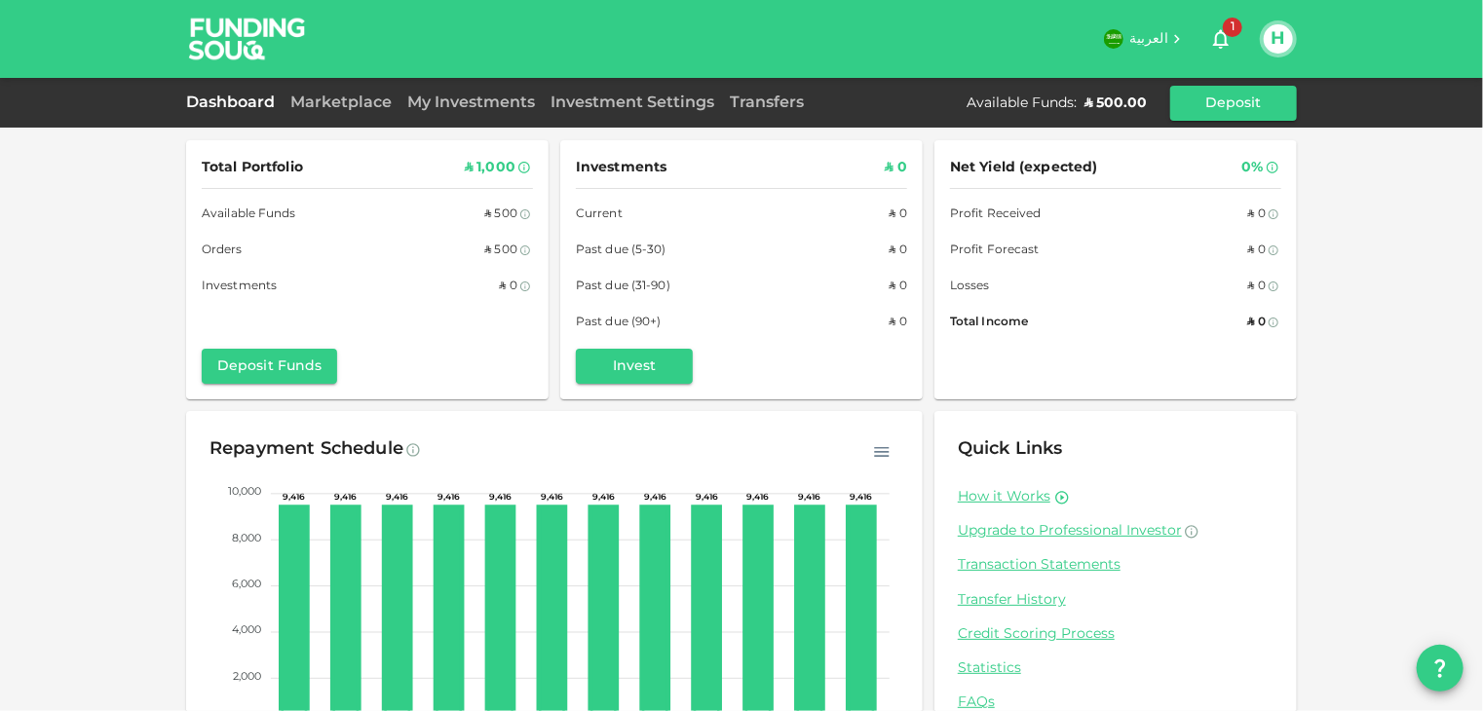
click at [223, 99] on link "Dashboard" at bounding box center [234, 102] width 96 height 15
click at [1430, 671] on icon "question" at bounding box center [1439, 668] width 23 height 23
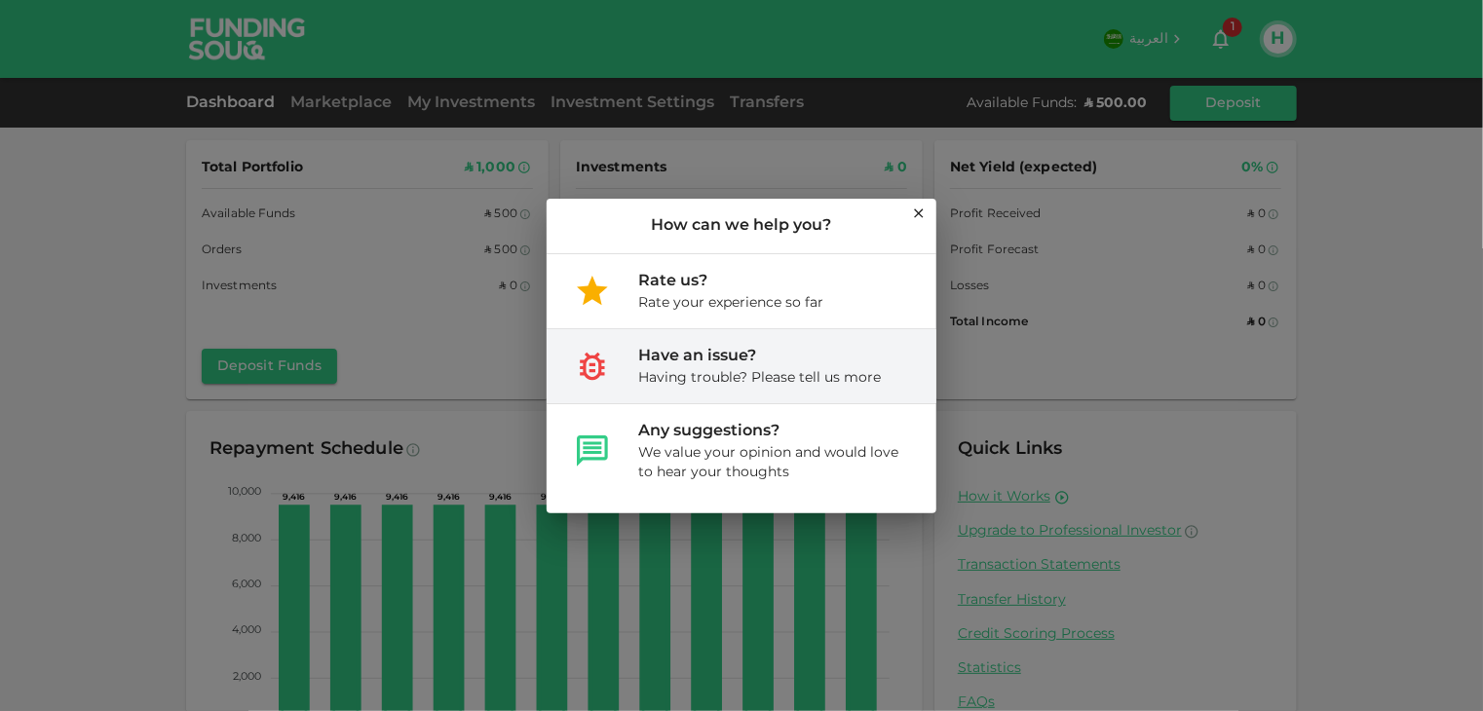
click at [701, 359] on div "Have an issue?" at bounding box center [759, 356] width 243 height 23
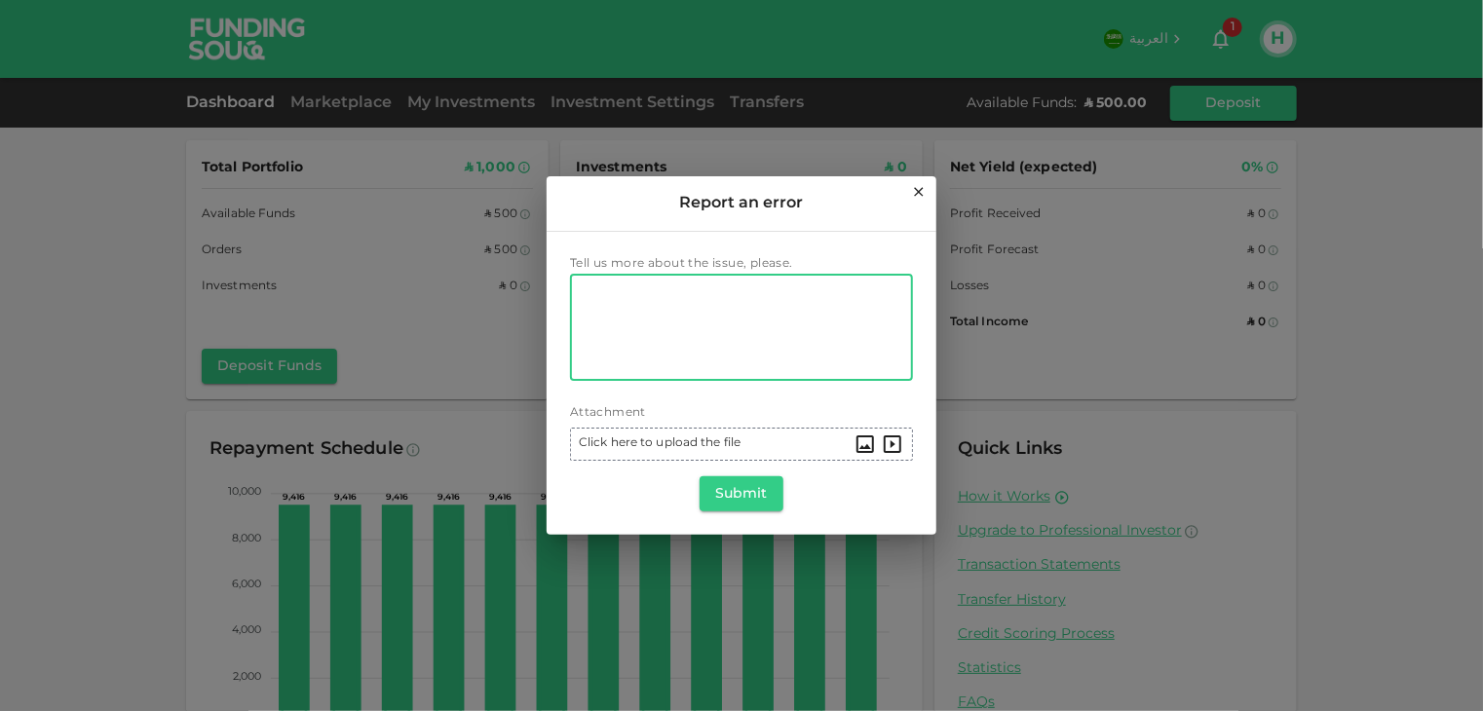
click at [768, 335] on textarea "Tell us more about the issue, please." at bounding box center [742, 328] width 316 height 90
type textarea "what is the meaning of orders and how it is different from investment?"
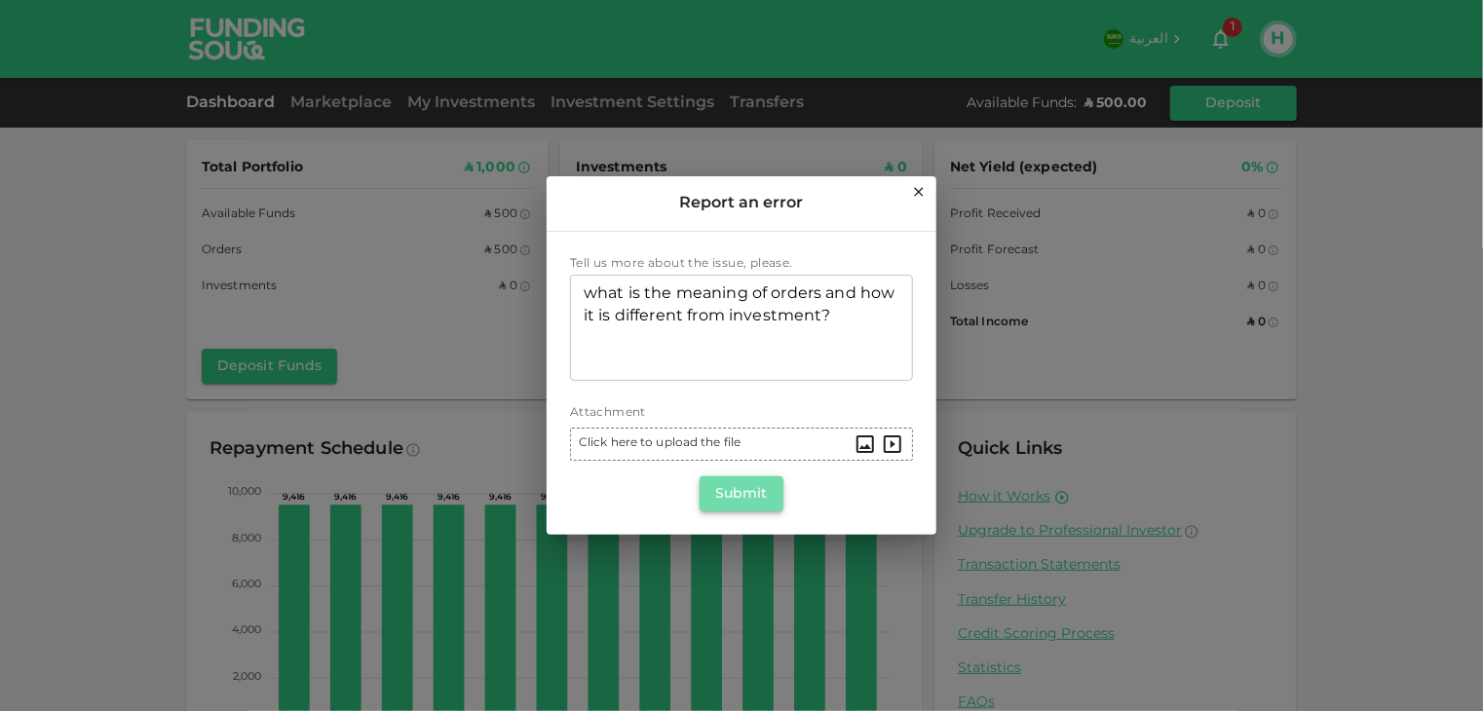
click at [735, 490] on button "Submit" at bounding box center [742, 493] width 84 height 35
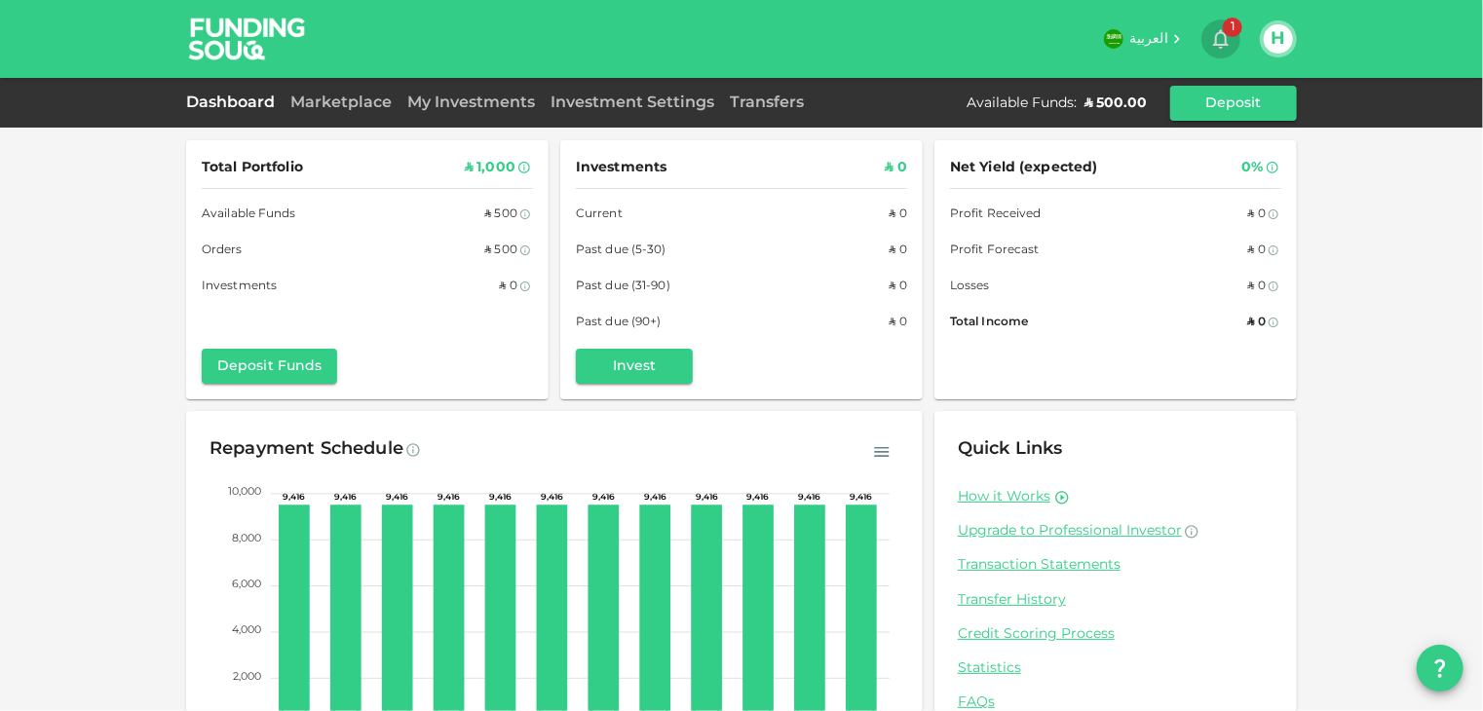
click at [1233, 25] on span "1" at bounding box center [1232, 27] width 19 height 19
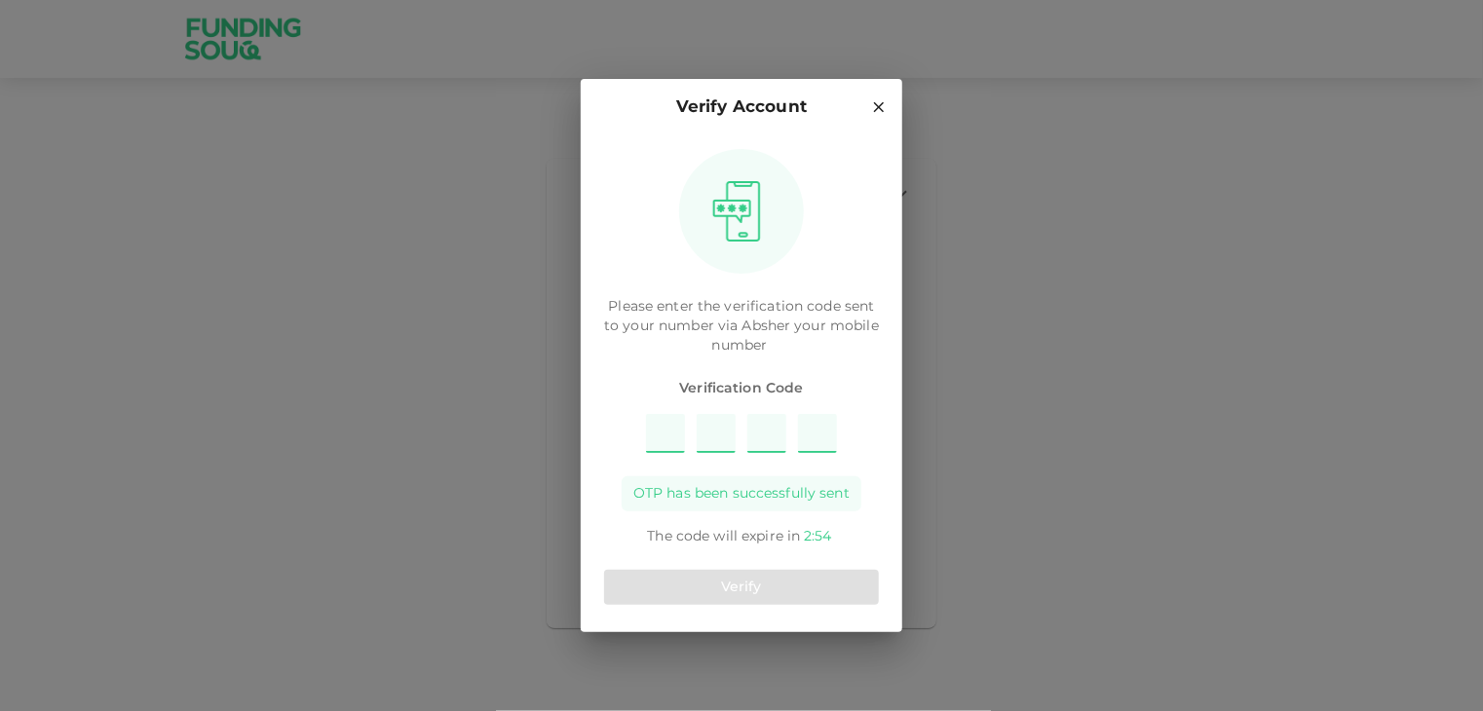
click at [670, 441] on input "Please enter OTP character 1" at bounding box center [665, 433] width 39 height 39
type input "9"
type input "6"
type input "5"
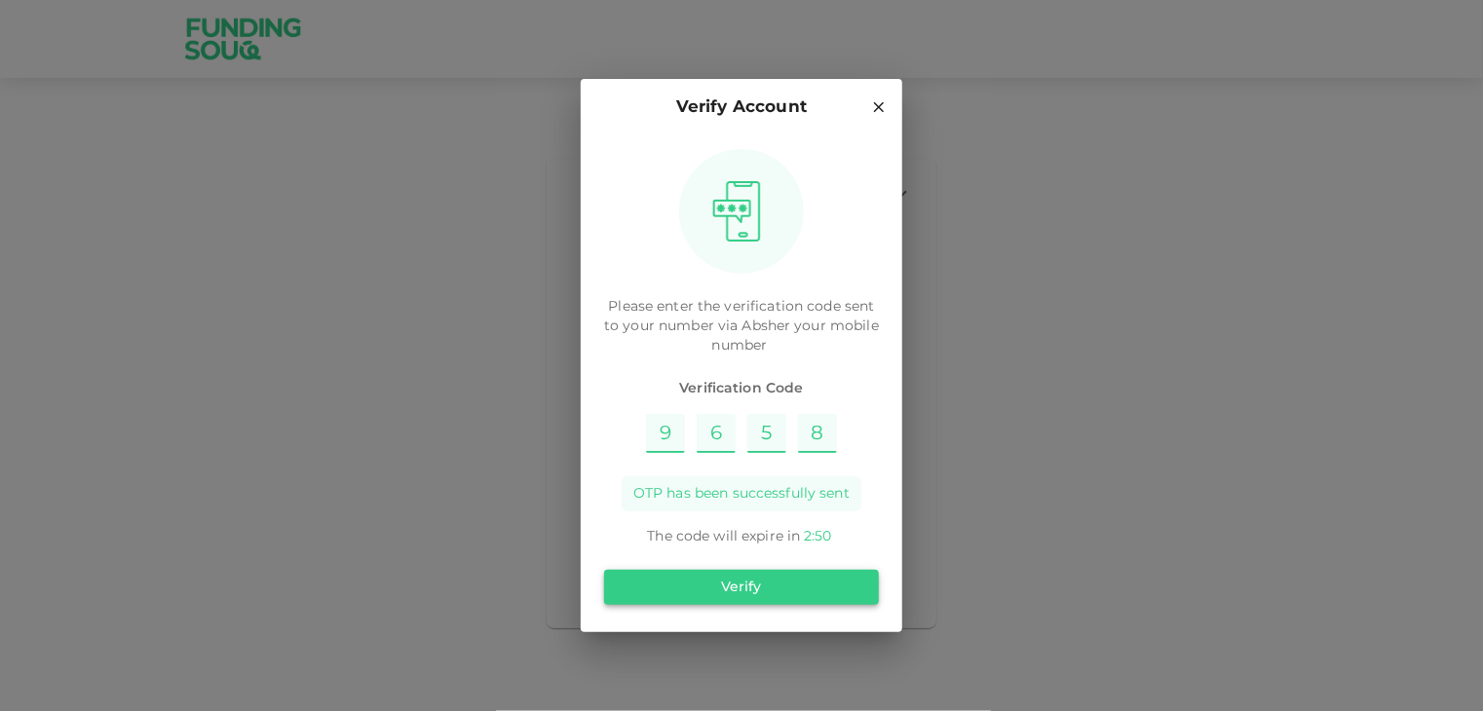
type input "8"
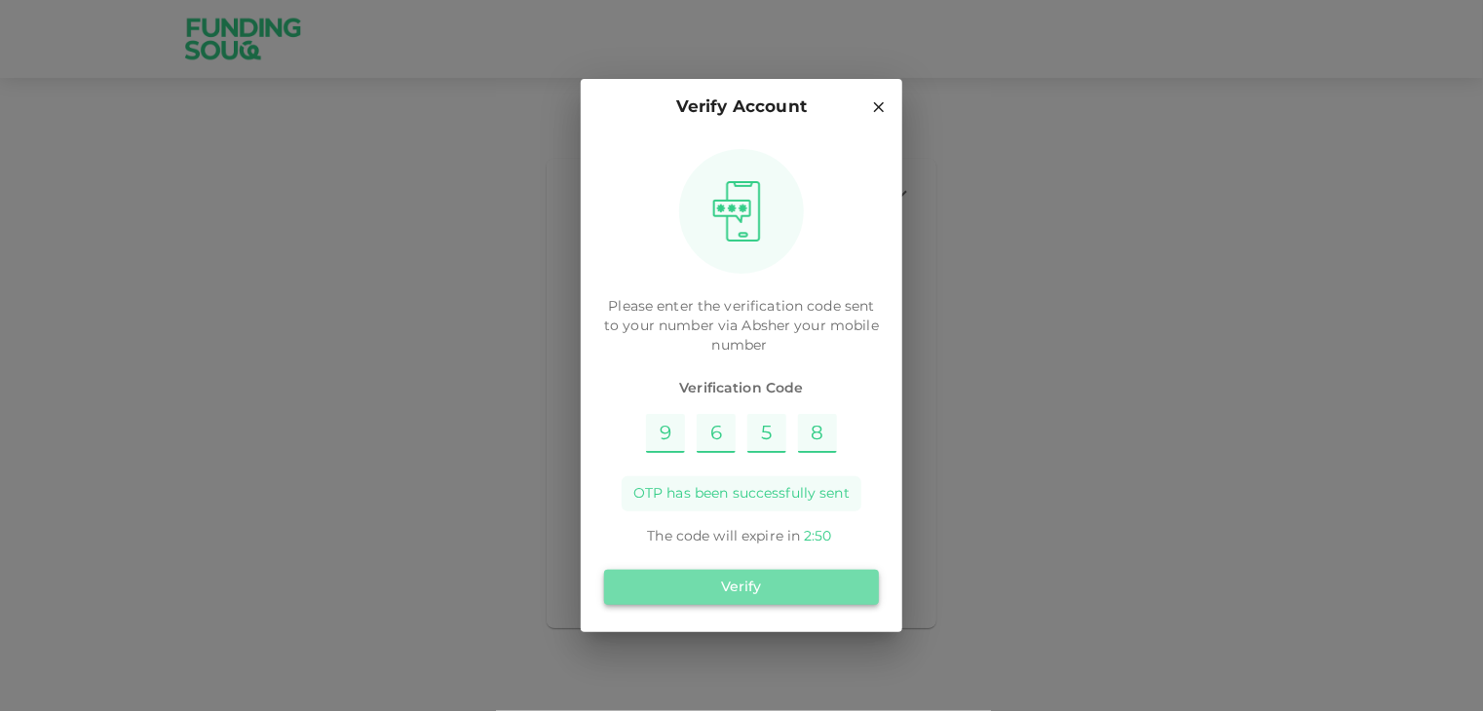
click at [759, 589] on button "Verify" at bounding box center [741, 587] width 275 height 35
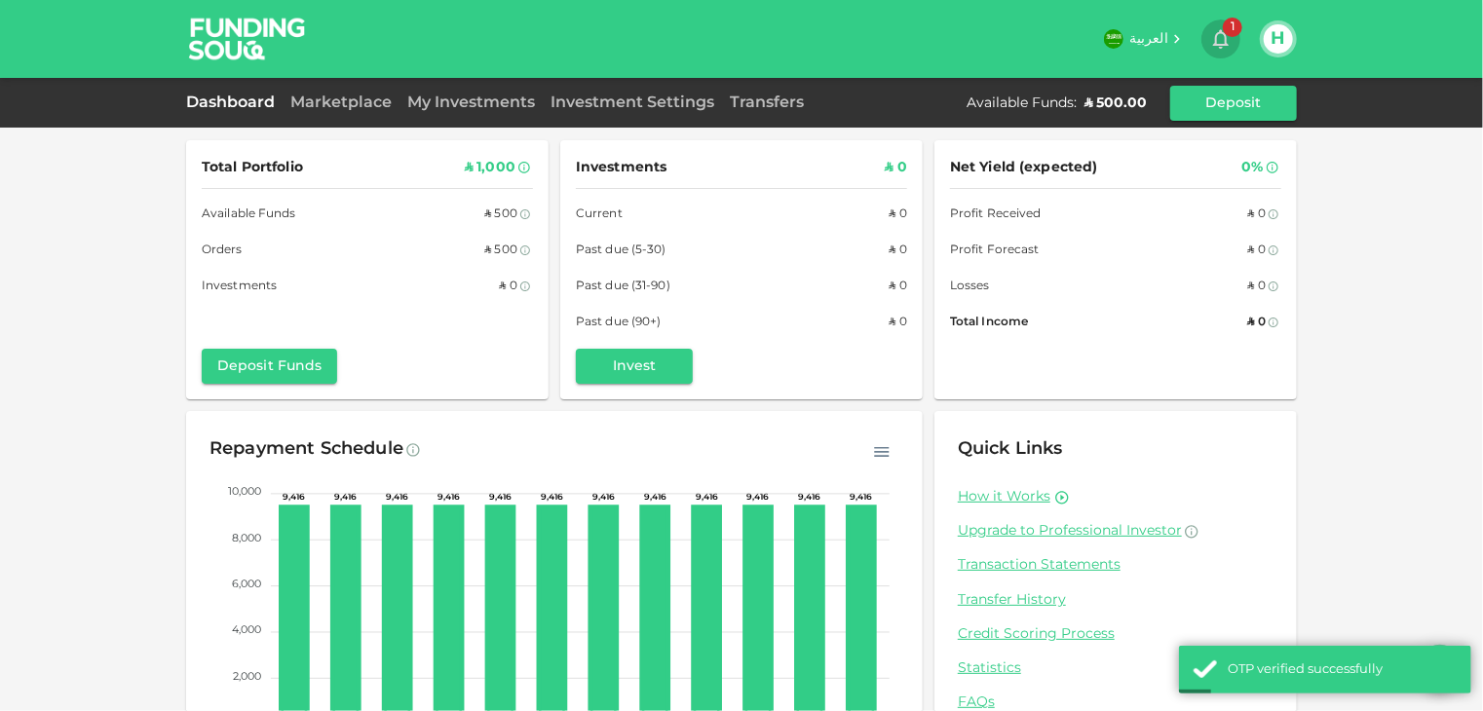
click at [1232, 24] on span "1" at bounding box center [1232, 27] width 19 height 19
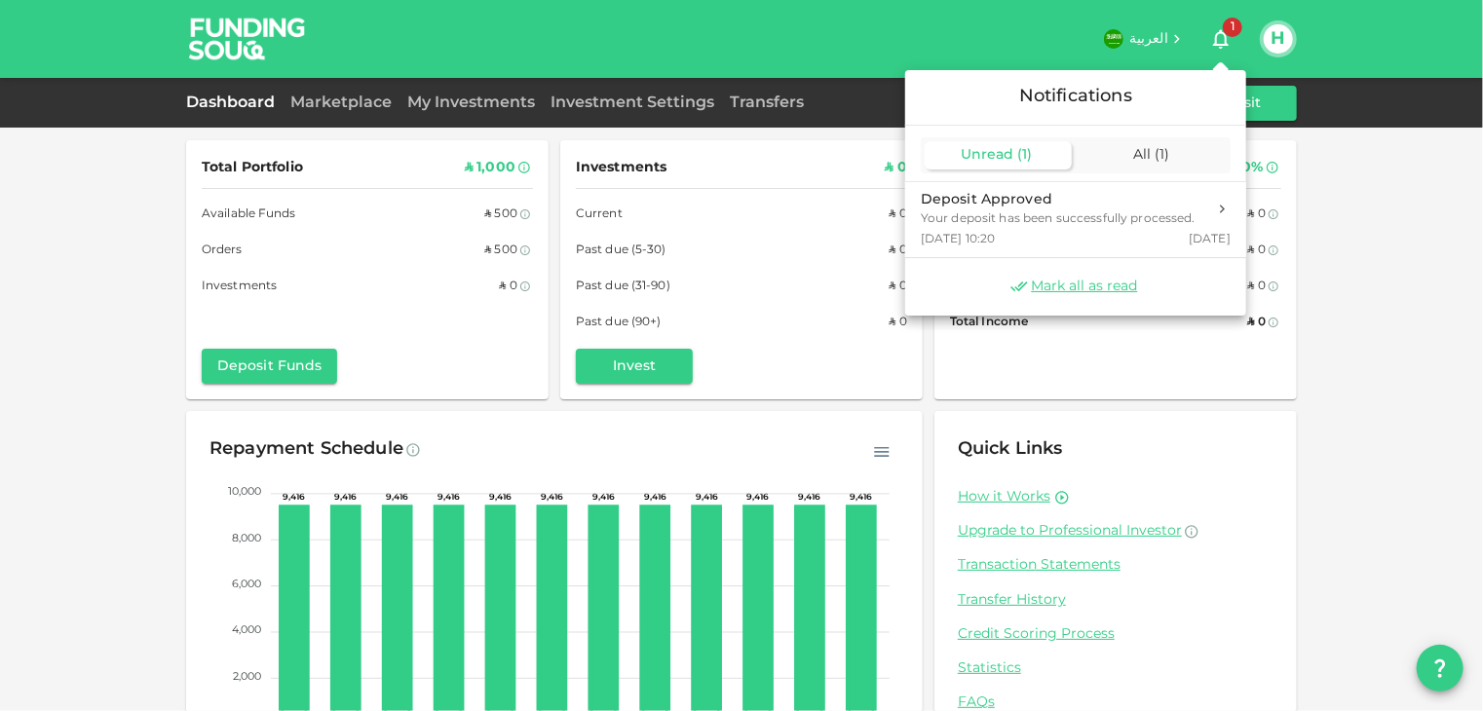
click at [643, 360] on div at bounding box center [741, 355] width 1483 height 711
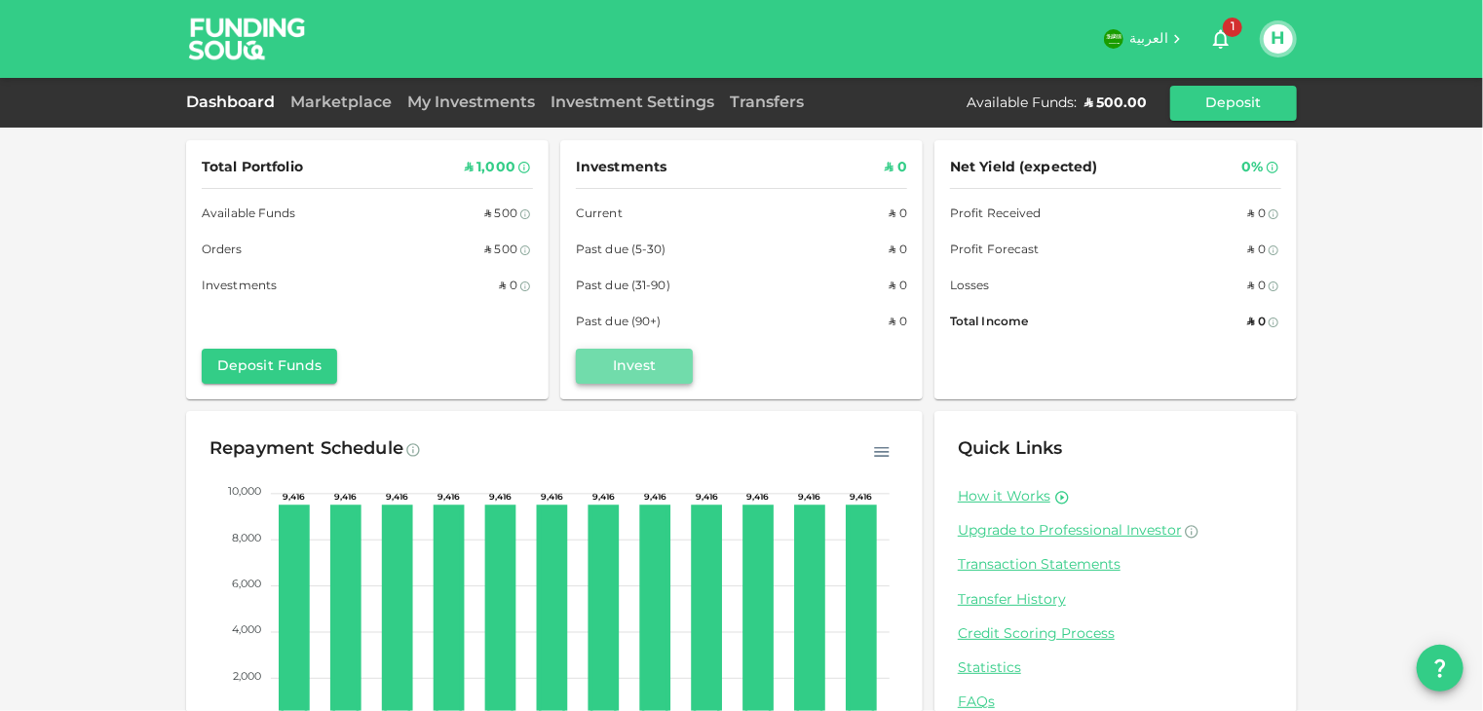
click at [627, 367] on button "Invest" at bounding box center [634, 366] width 117 height 35
click at [354, 101] on link "Marketplace" at bounding box center [341, 102] width 117 height 15
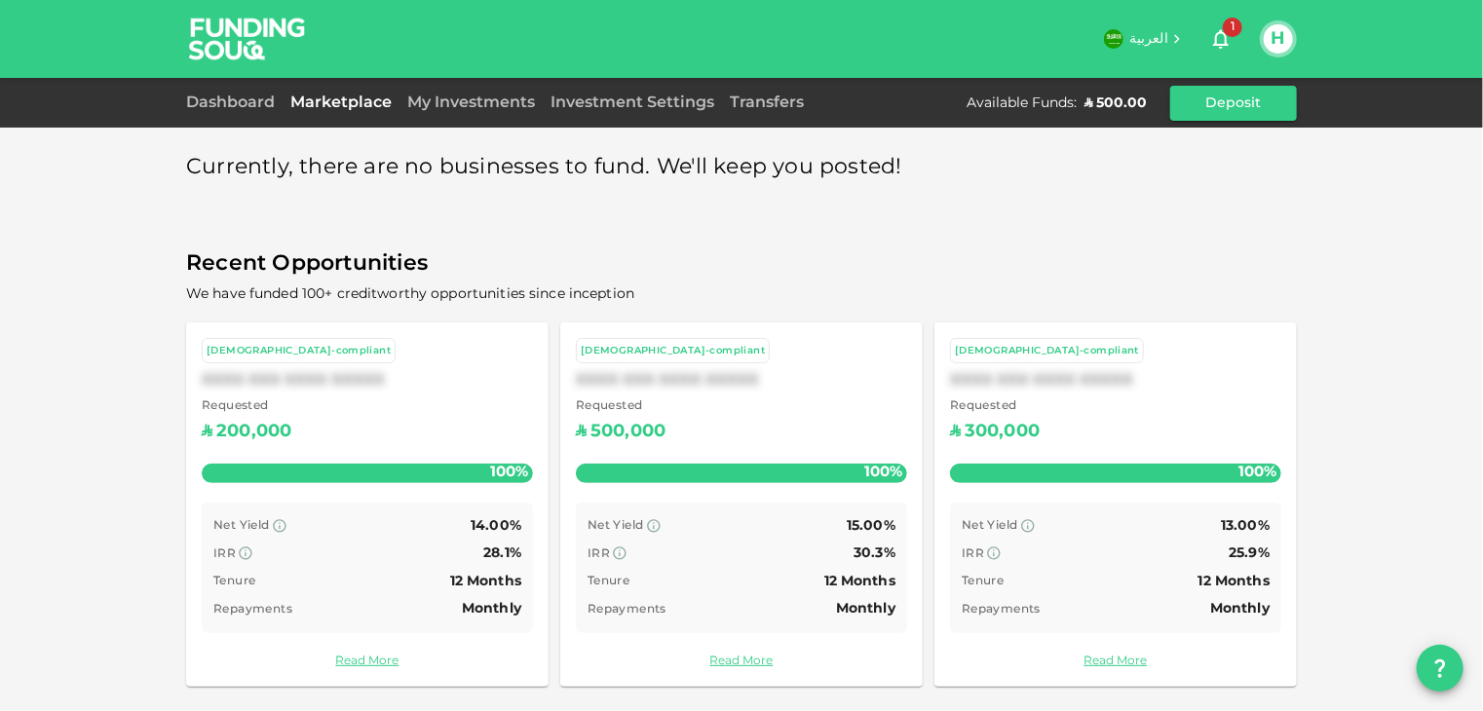
scroll to position [8, 0]
click at [491, 97] on link "My Investments" at bounding box center [470, 102] width 143 height 15
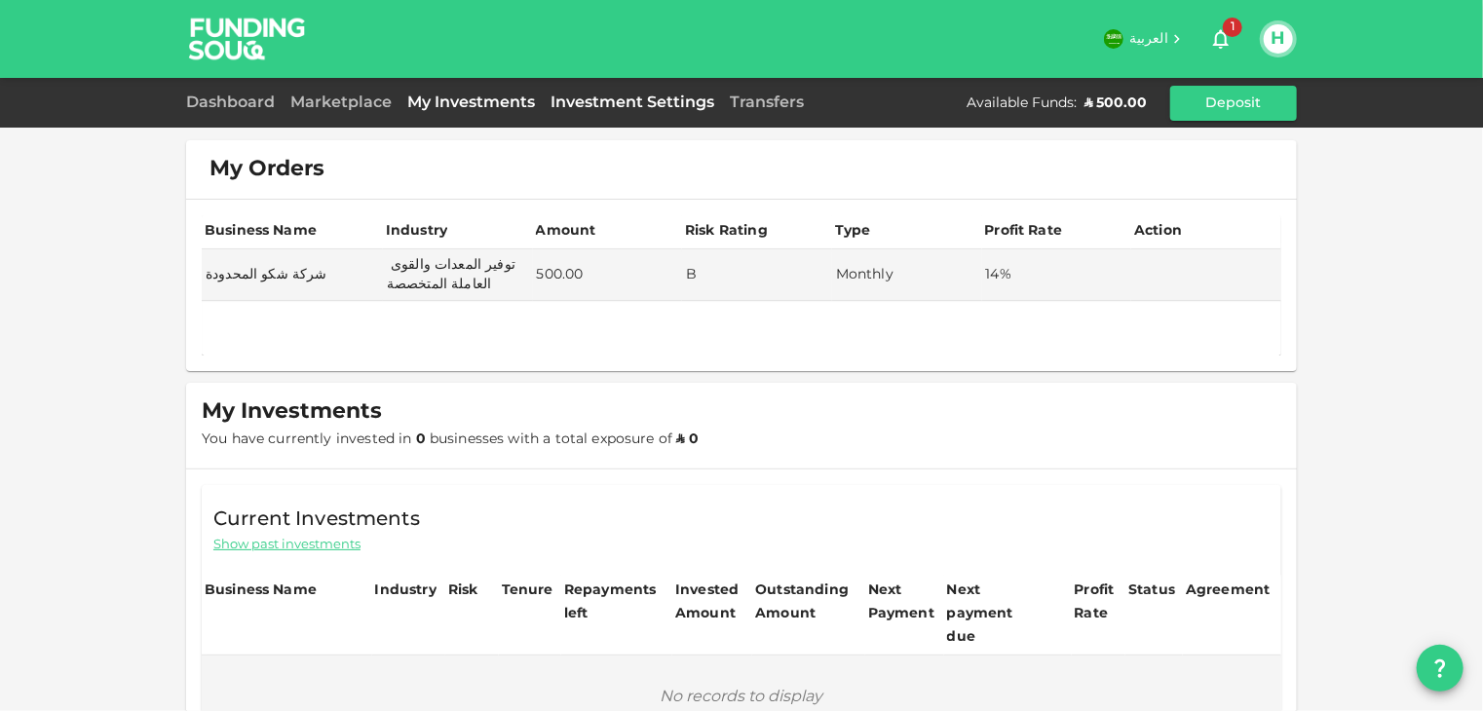
click at [610, 104] on link "Investment Settings" at bounding box center [632, 102] width 179 height 15
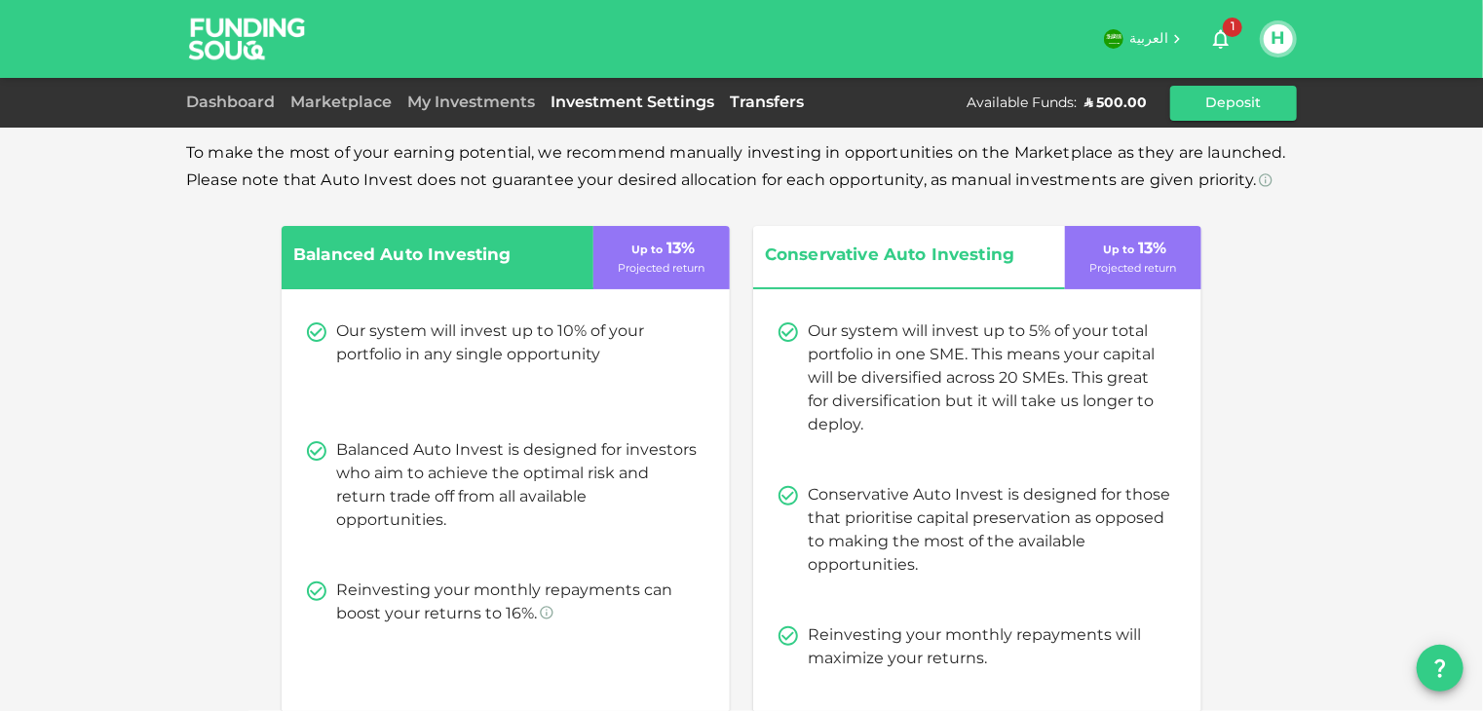
click at [752, 104] on link "Transfers" at bounding box center [767, 102] width 90 height 15
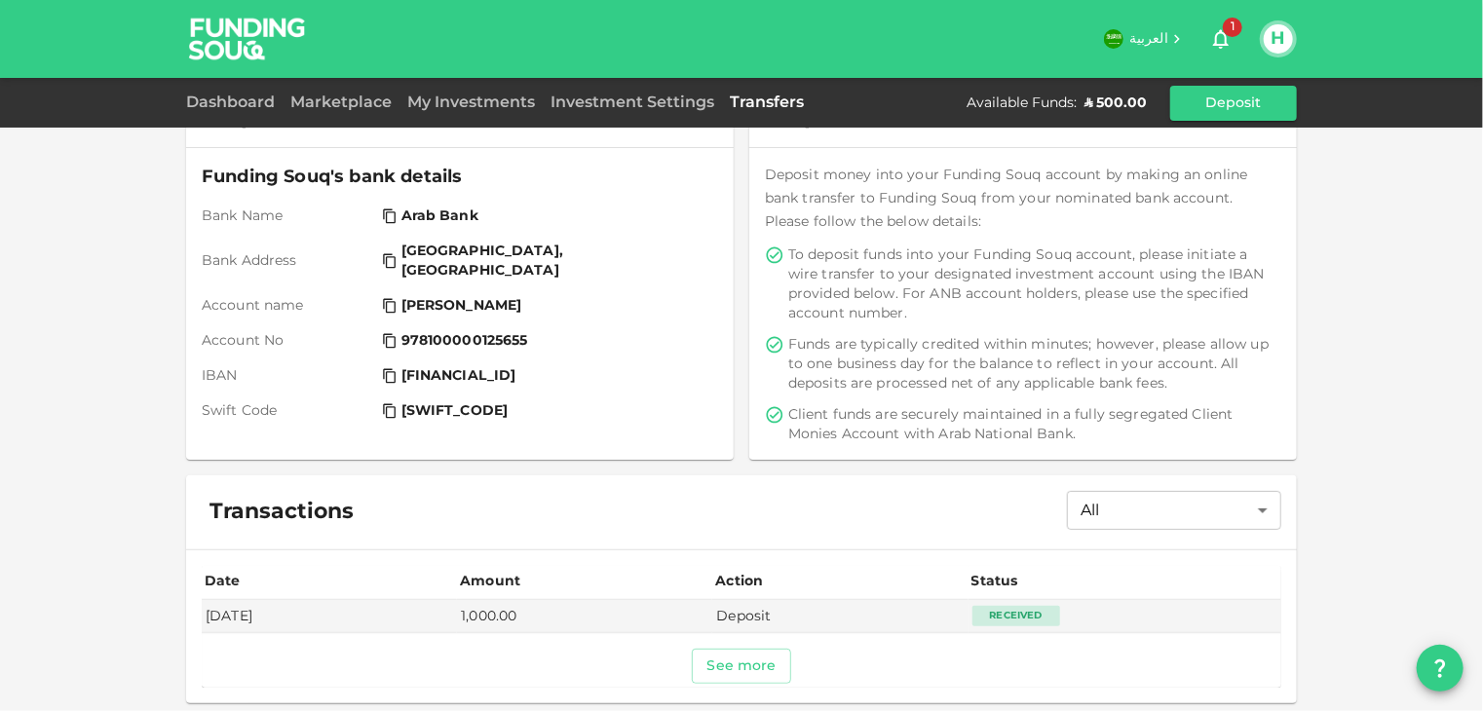
scroll to position [132, 0]
click at [752, 101] on link "Transfers" at bounding box center [767, 102] width 90 height 15
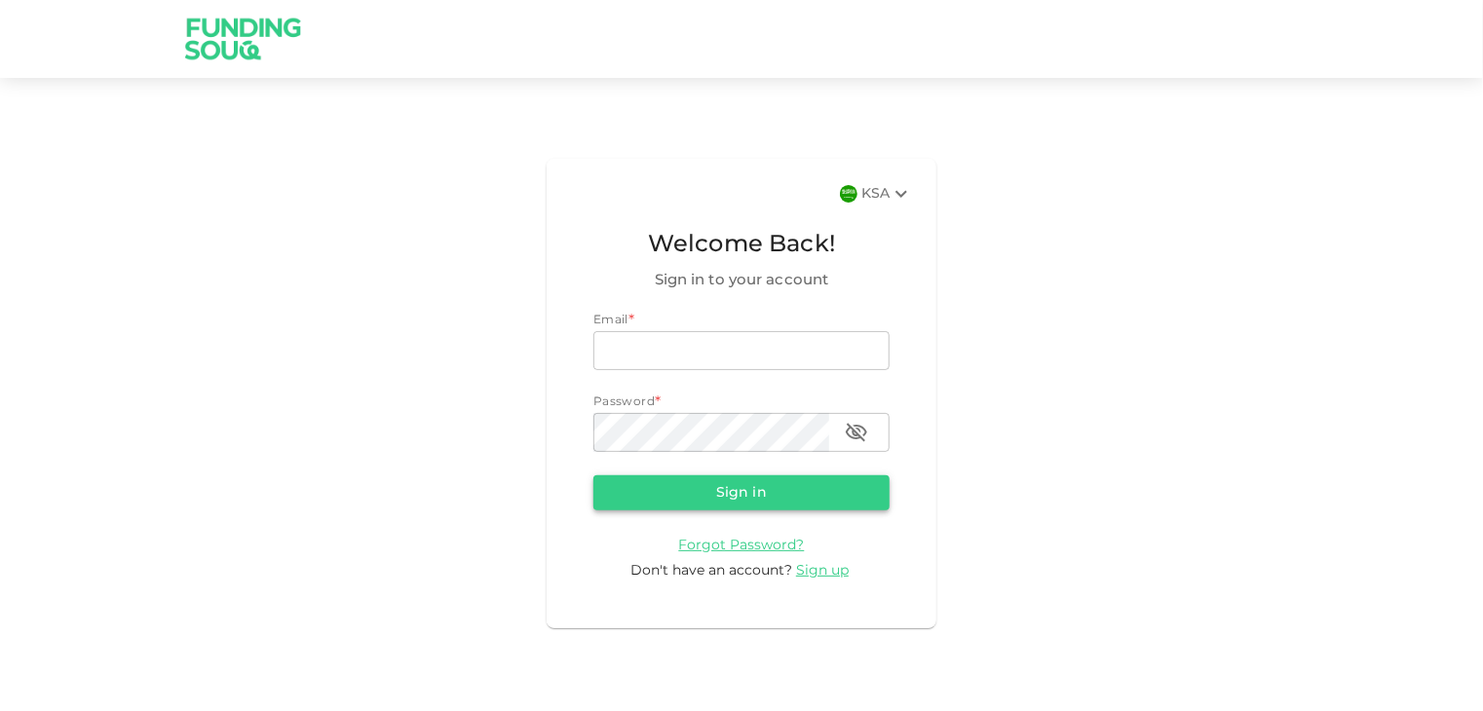
type input "[EMAIL_ADDRESS][DOMAIN_NAME]"
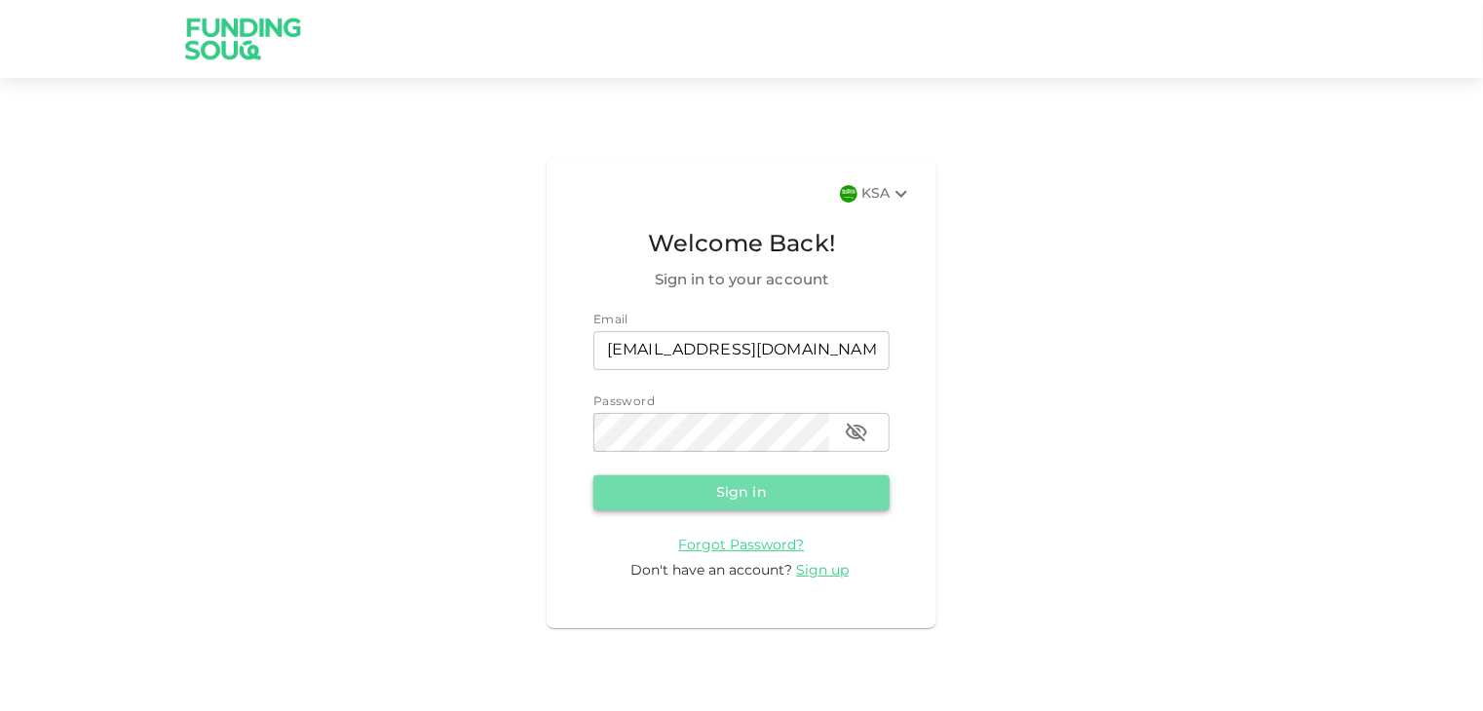
click at [702, 489] on button "Sign in" at bounding box center [741, 492] width 296 height 35
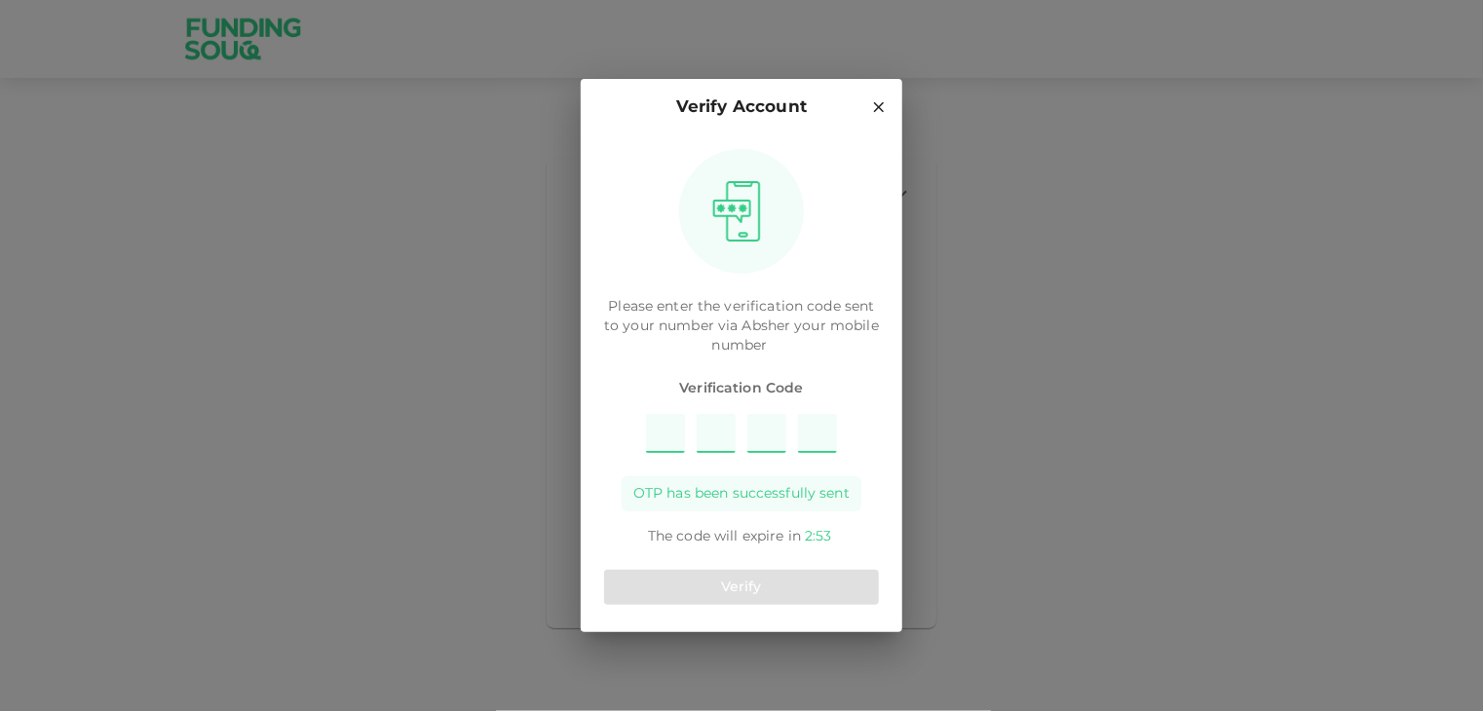
type input "3"
type input "2"
type input "9"
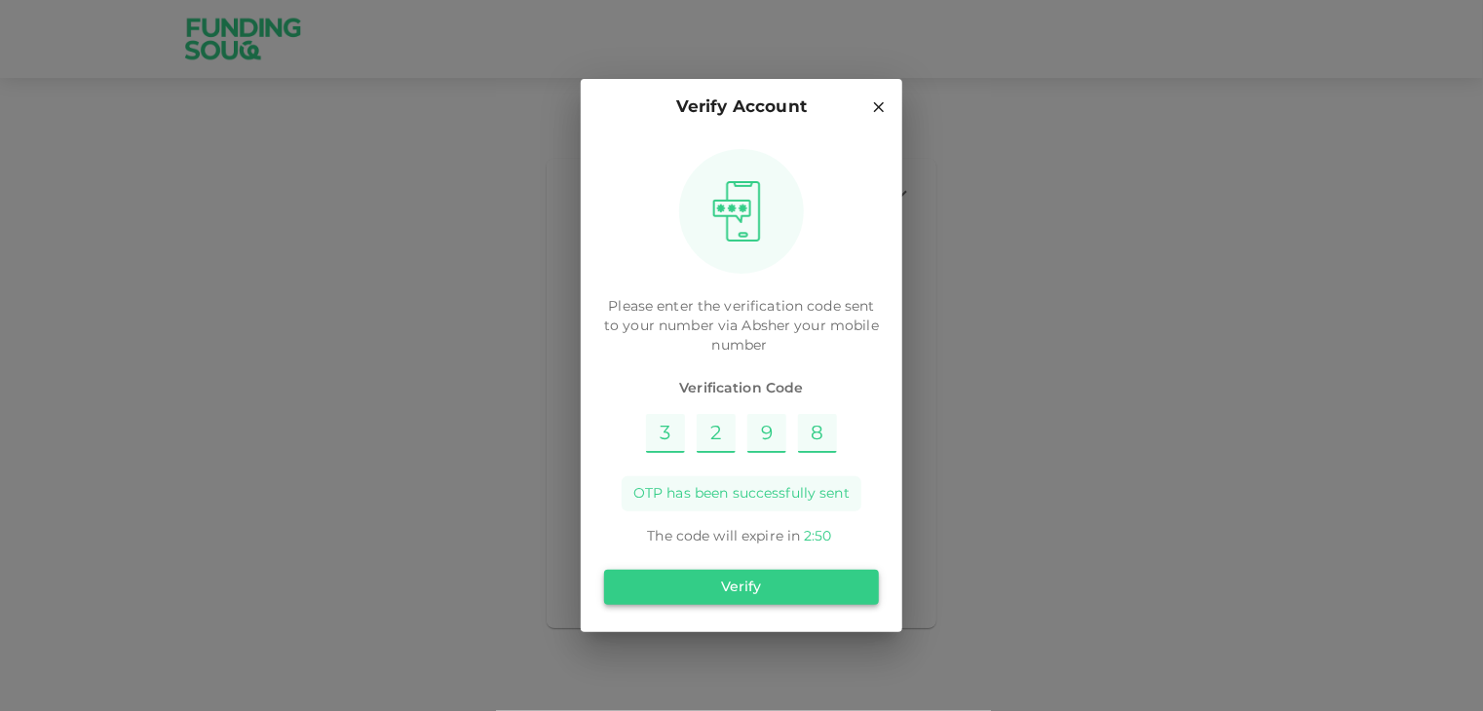
type input "8"
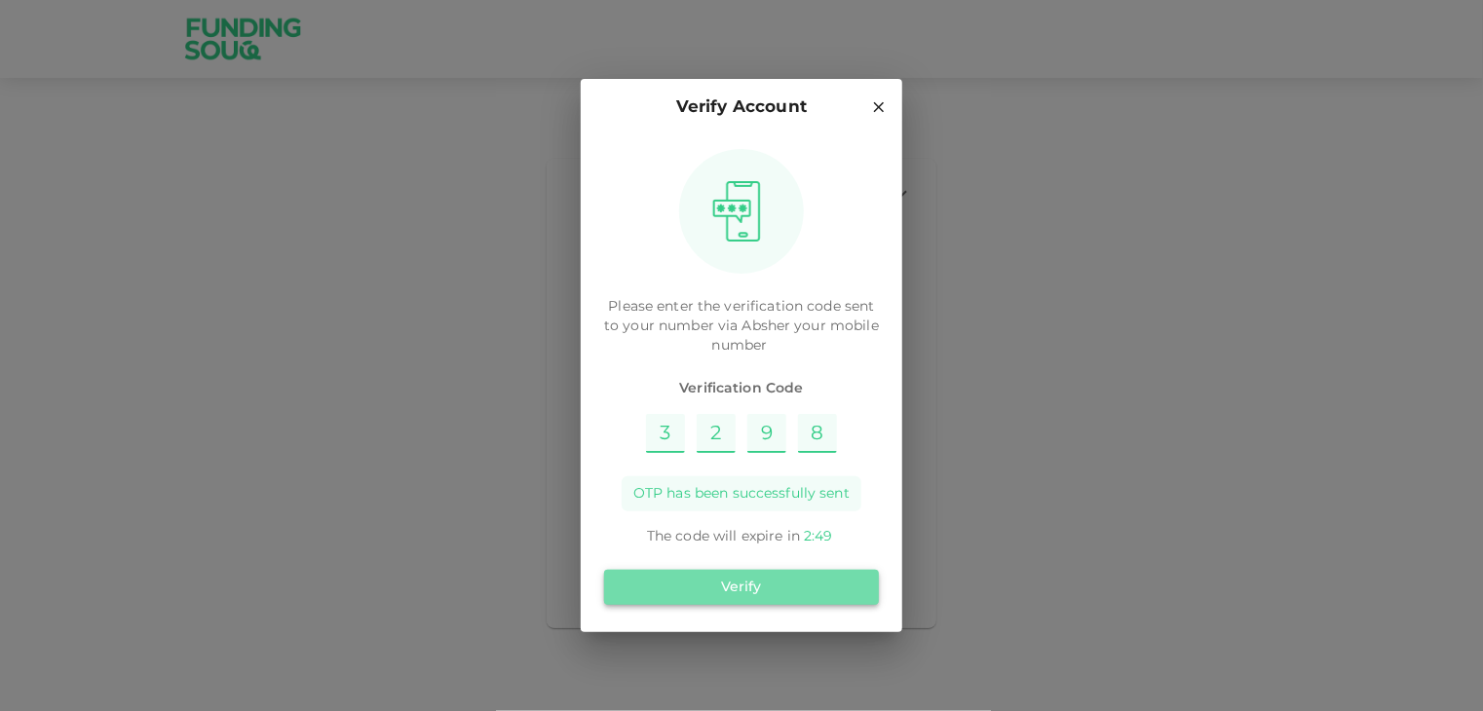
click at [783, 589] on button "Verify" at bounding box center [741, 587] width 275 height 35
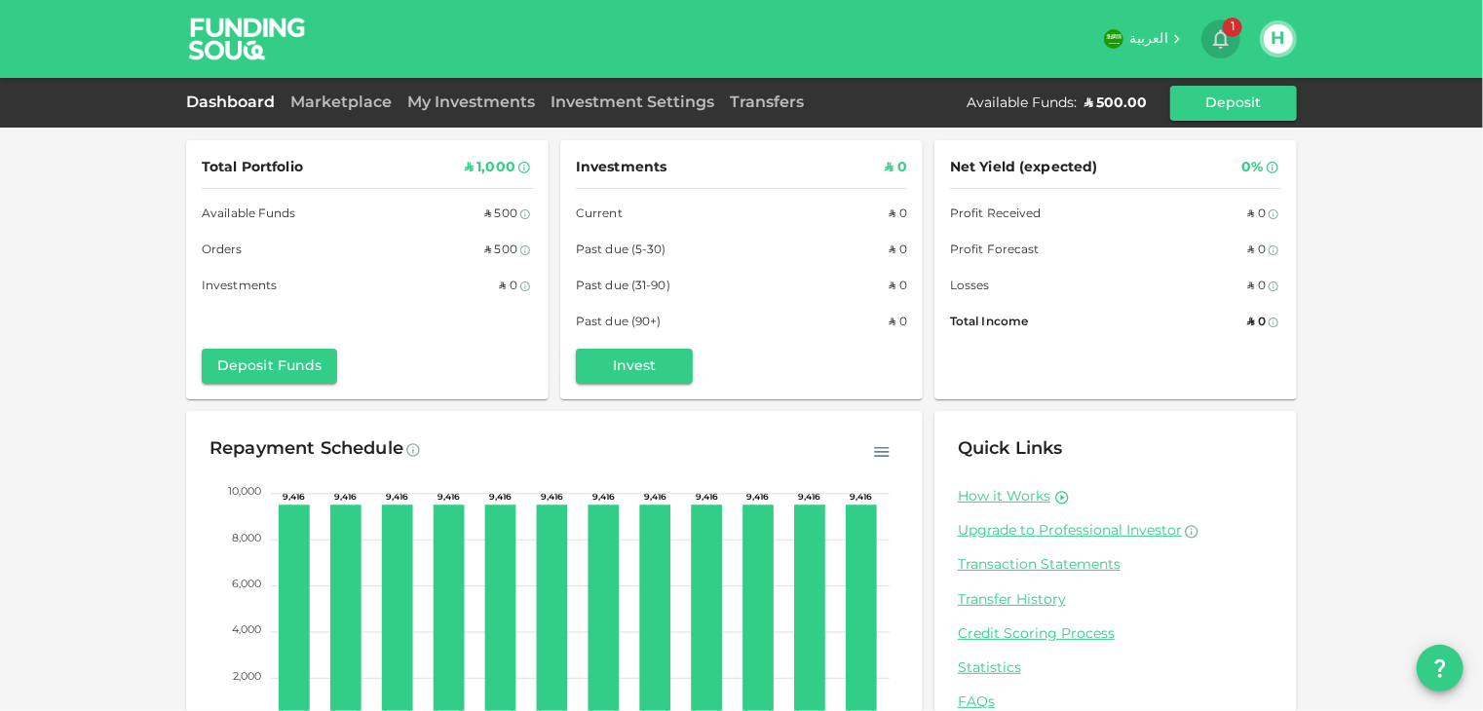
click at [1234, 33] on span "1" at bounding box center [1232, 27] width 19 height 19
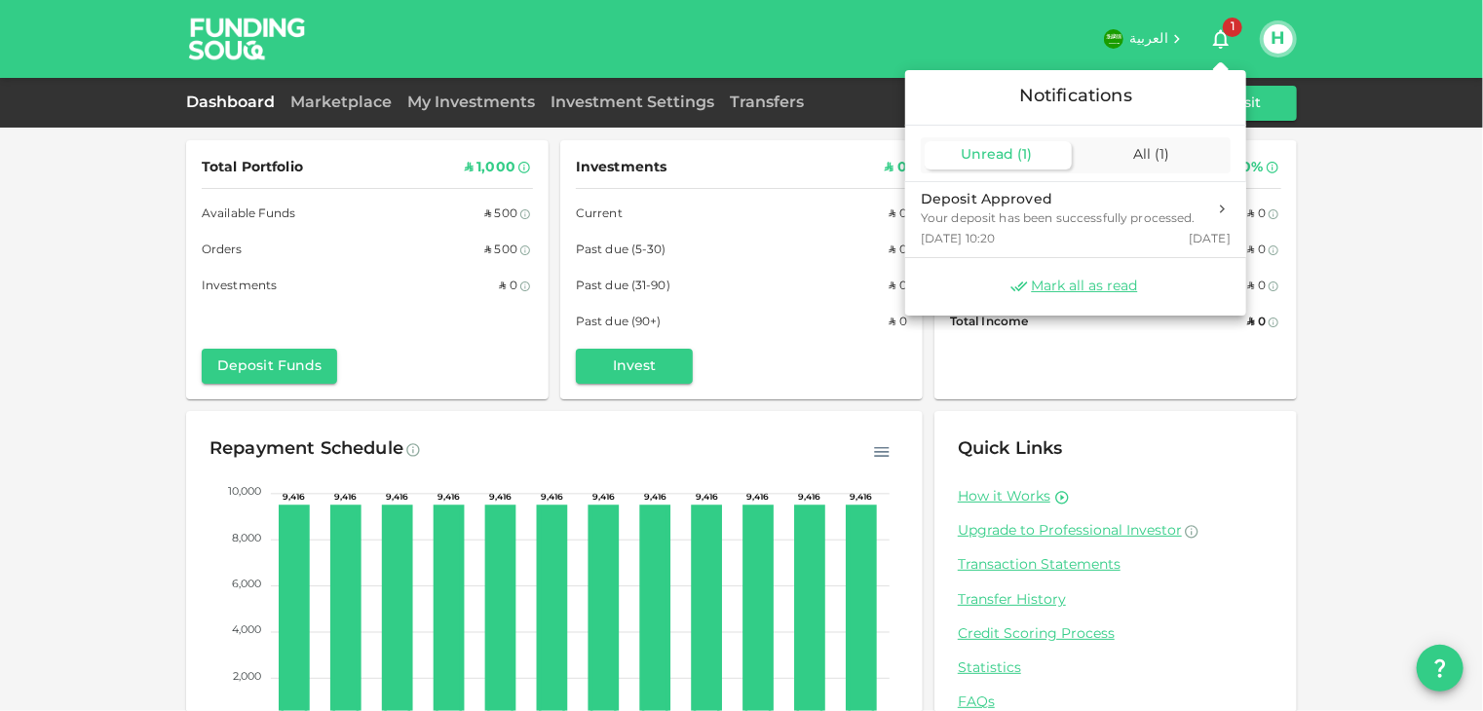
click at [1026, 150] on span "( 1 )" at bounding box center [1024, 155] width 15 height 14
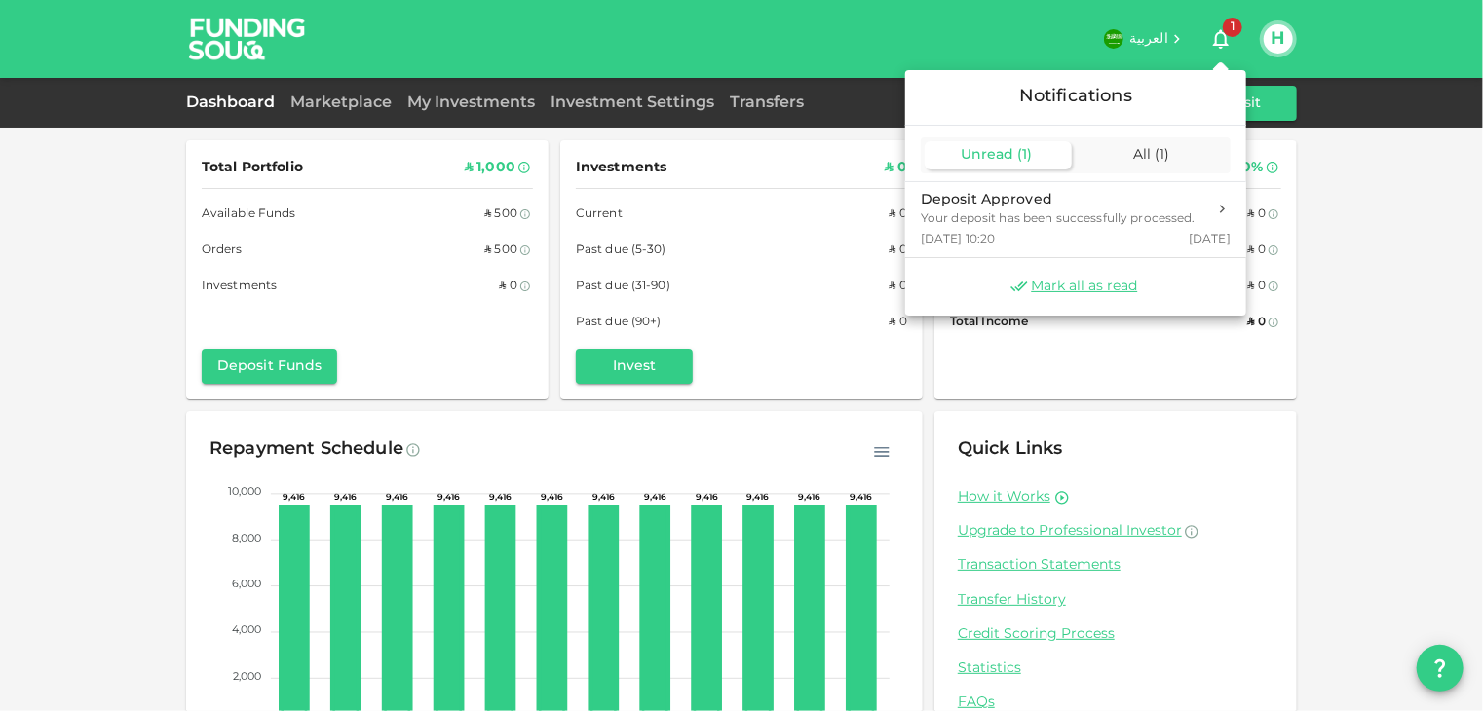
click at [1026, 150] on span "( 1 )" at bounding box center [1024, 155] width 15 height 14
click at [1352, 288] on div at bounding box center [741, 355] width 1483 height 711
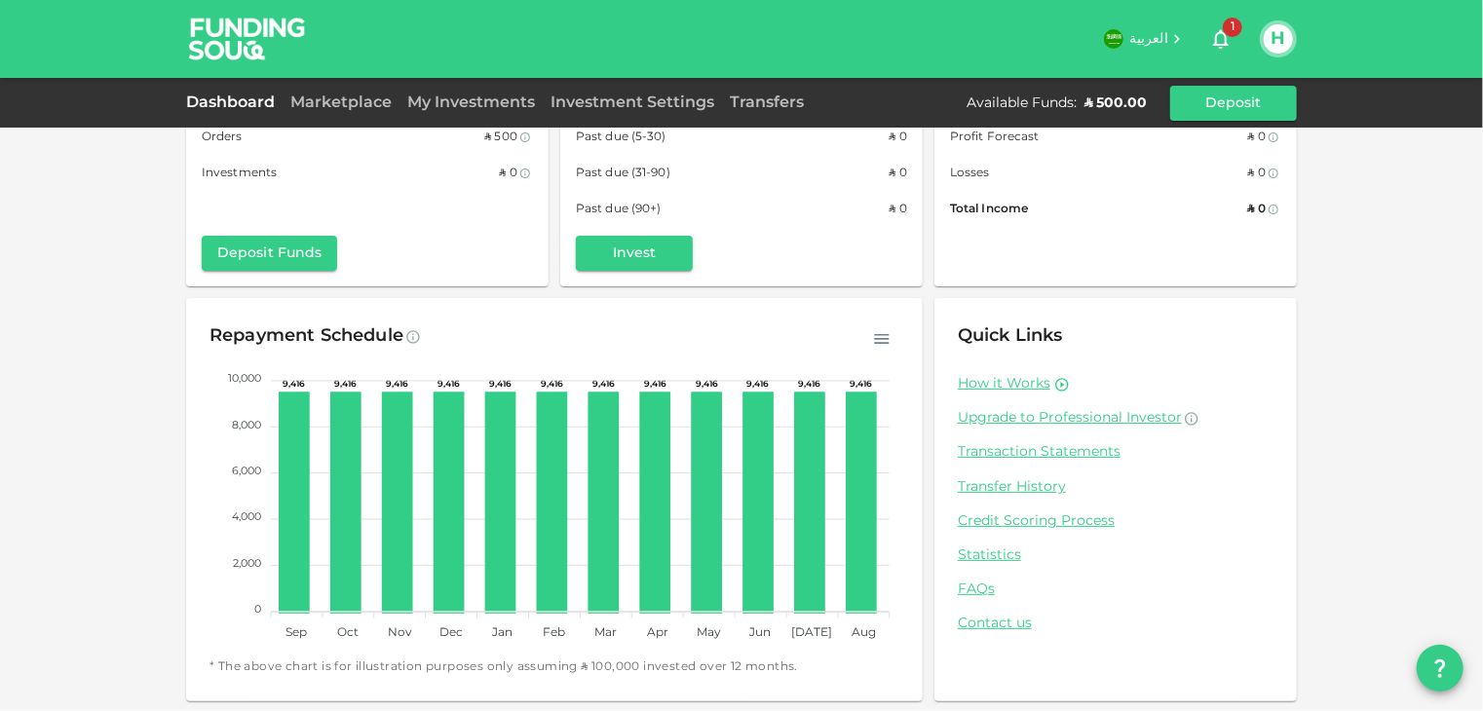
scroll to position [114, 0]
